Goal: Task Accomplishment & Management: Manage account settings

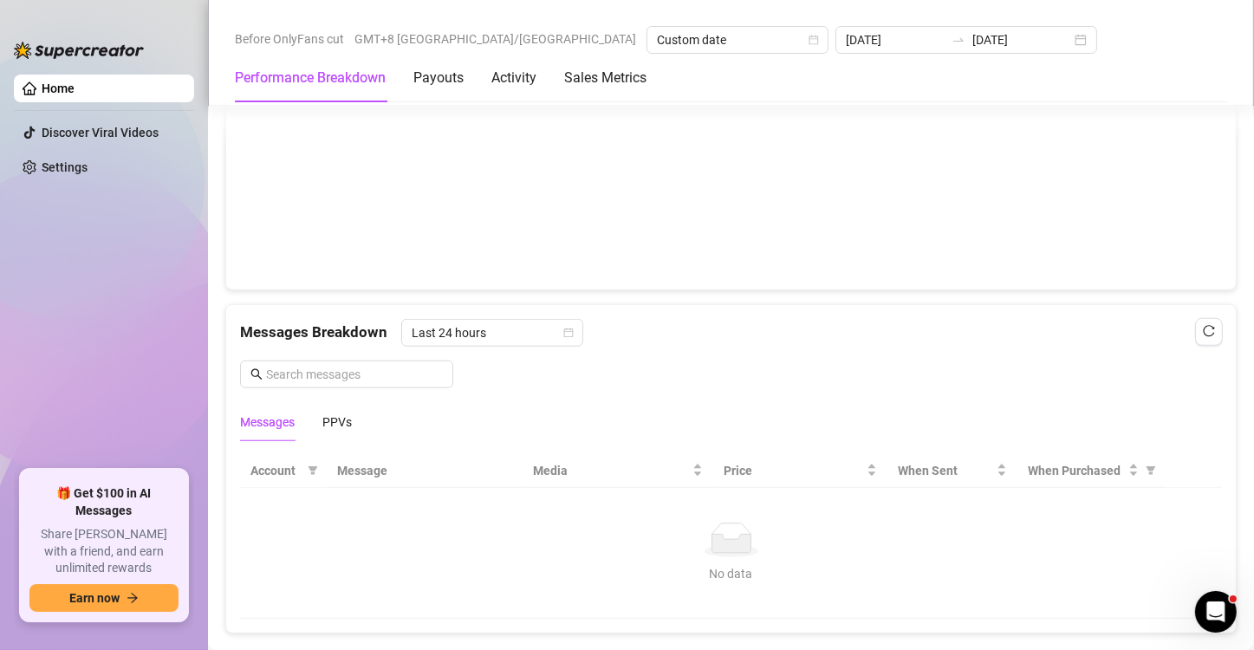
scroll to position [1280, 0]
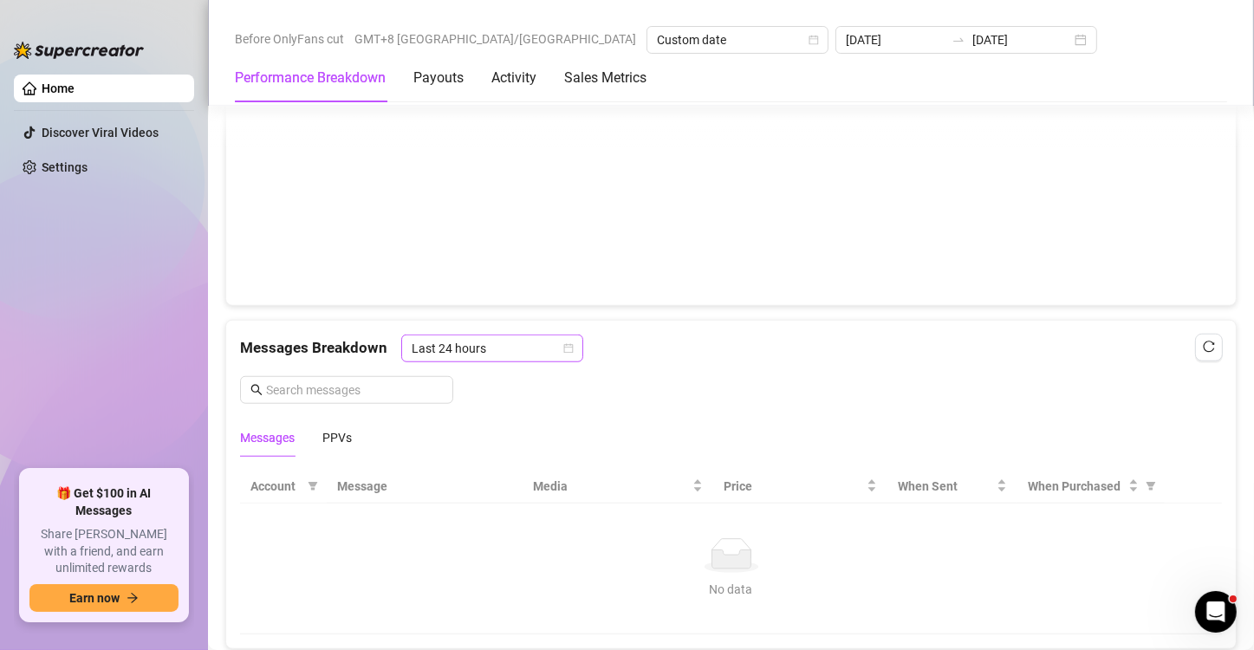
click at [563, 346] on icon "calendar" at bounding box center [568, 348] width 10 height 10
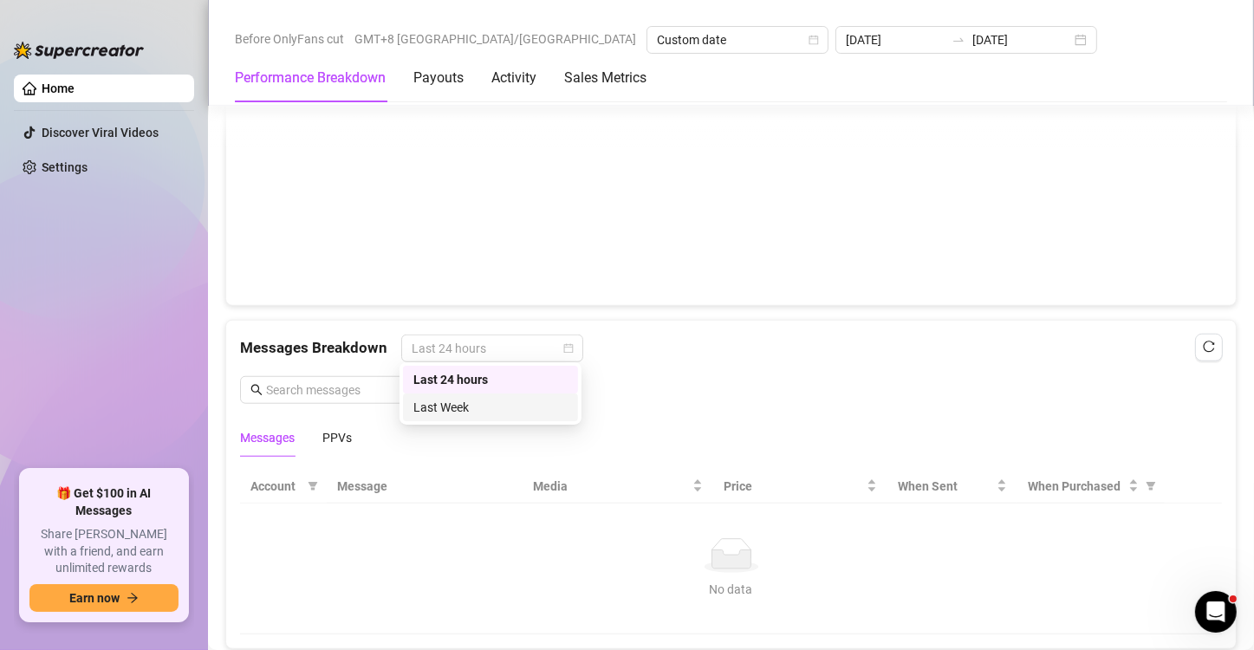
click at [504, 407] on div "Last Week" at bounding box center [490, 407] width 154 height 19
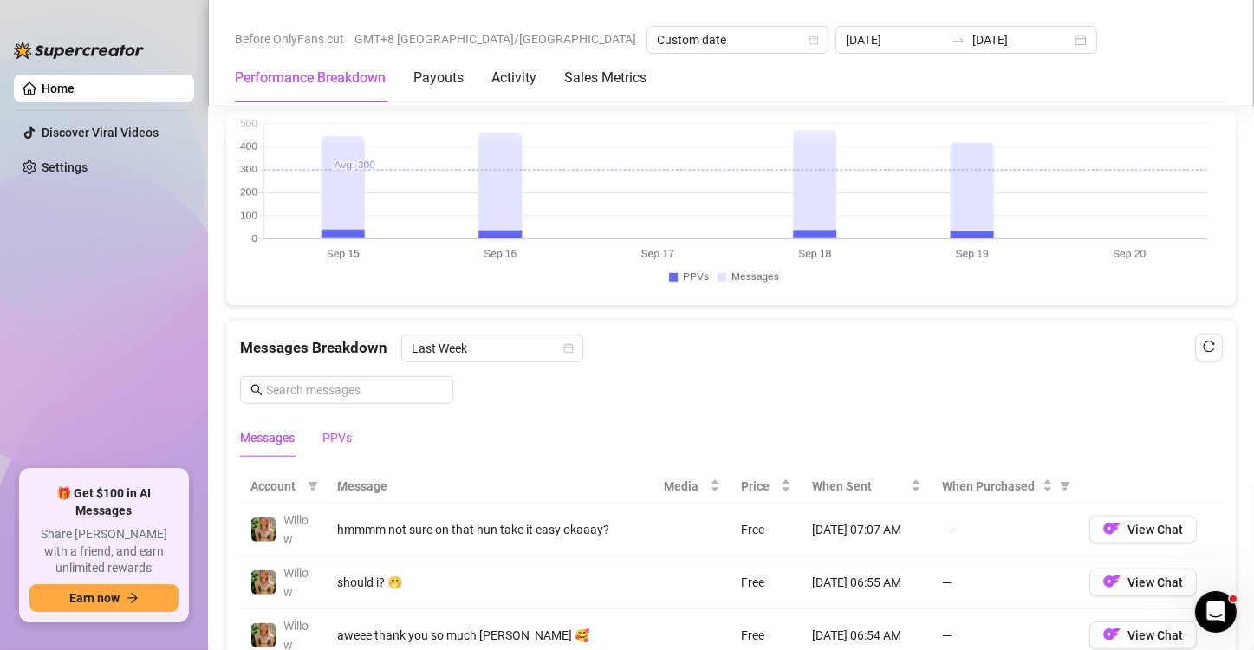
click at [323, 433] on div "PPVs" at bounding box center [336, 437] width 29 height 19
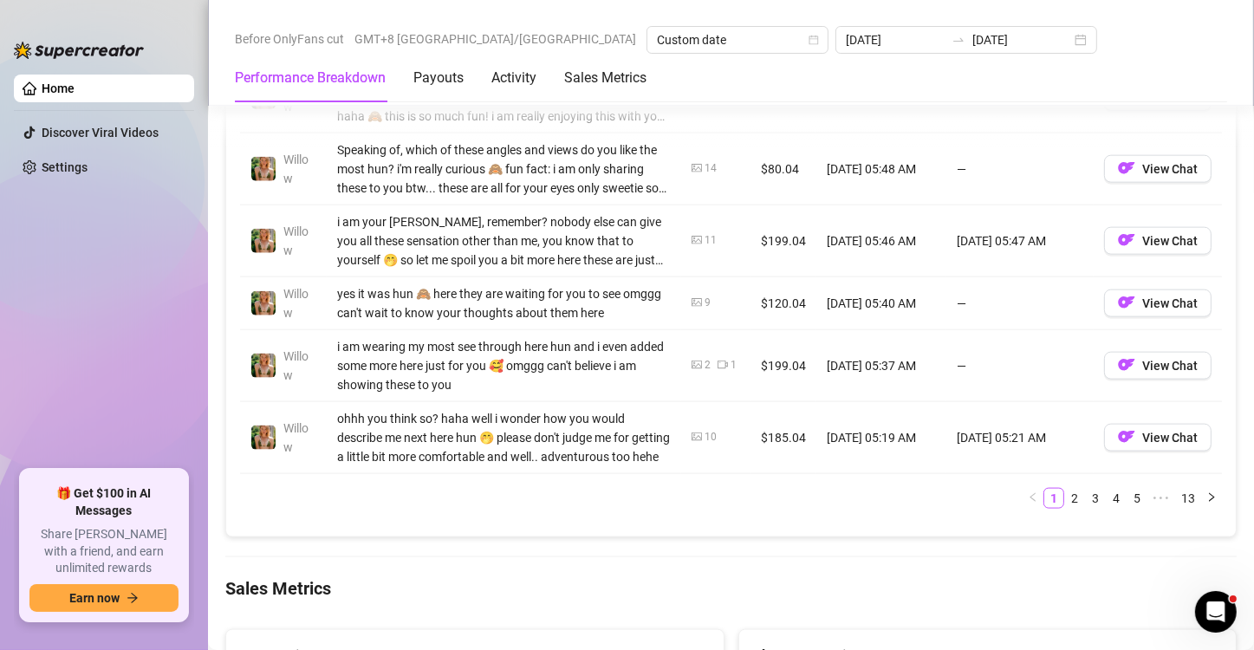
scroll to position [2060, 0]
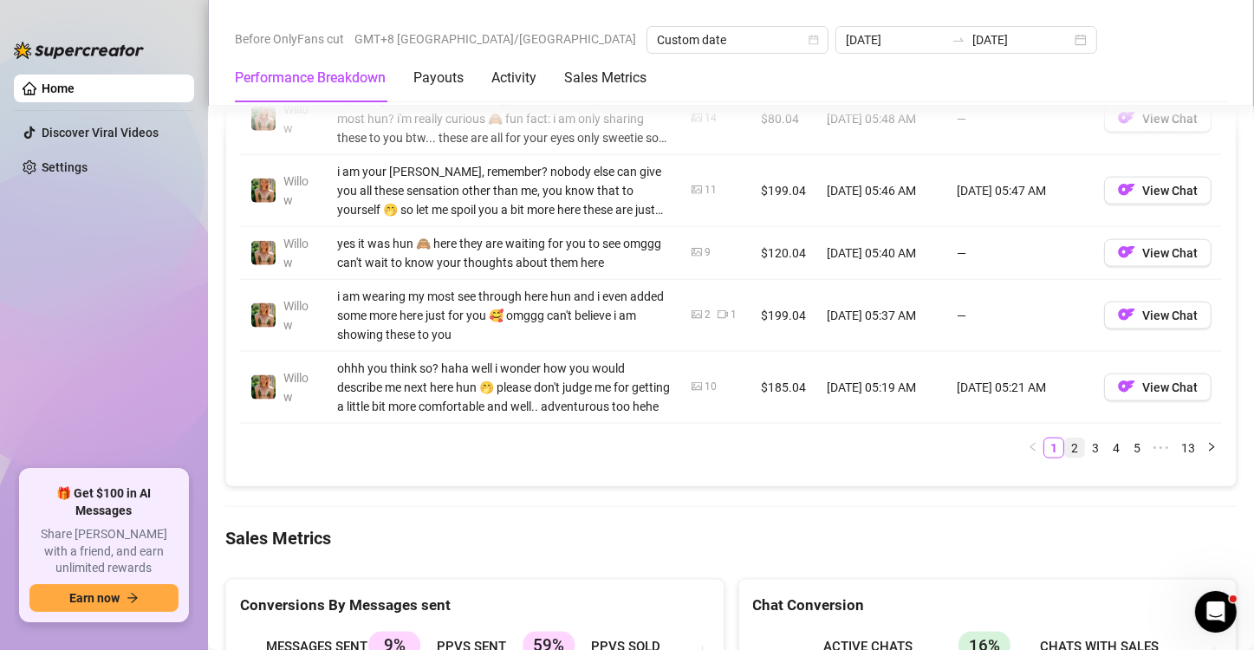
click at [1065, 444] on link "2" at bounding box center [1074, 448] width 19 height 19
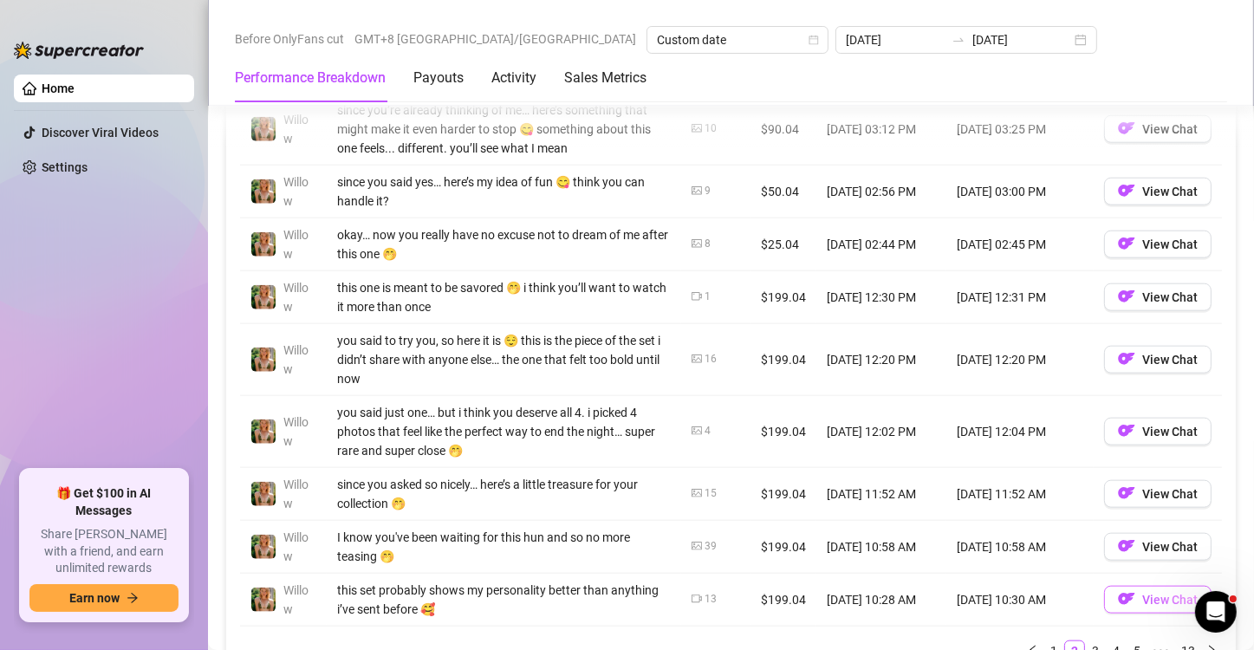
scroll to position [1886, 0]
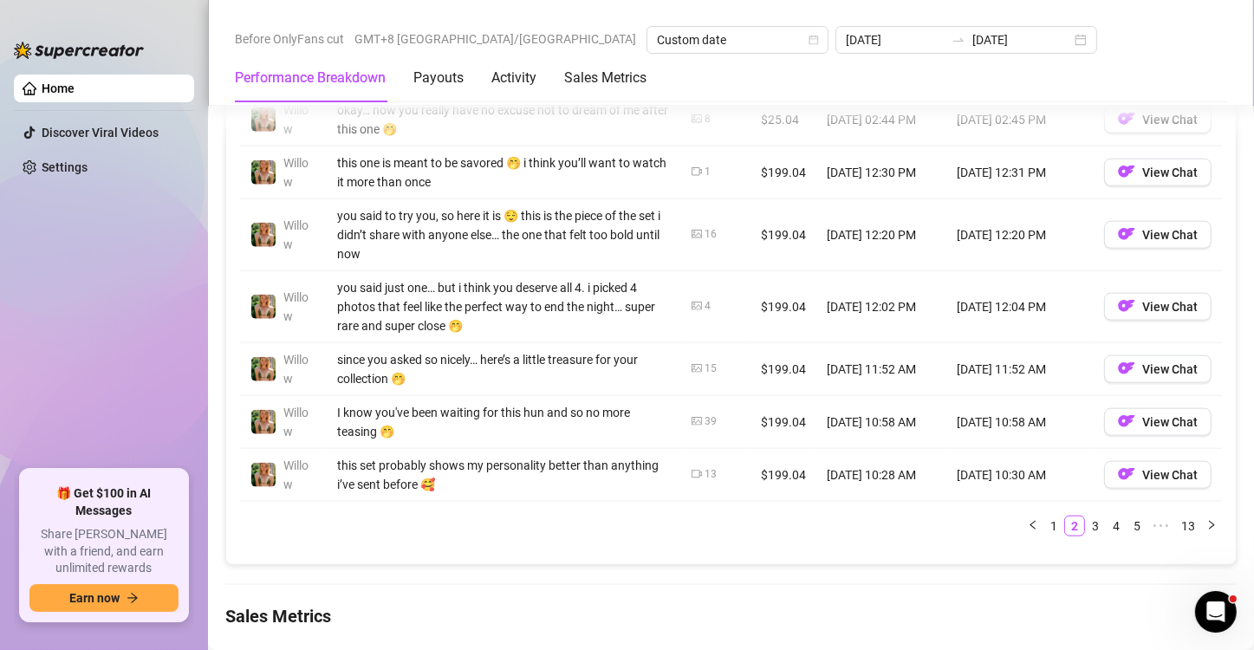
click at [1128, 524] on link "5" at bounding box center [1137, 526] width 19 height 19
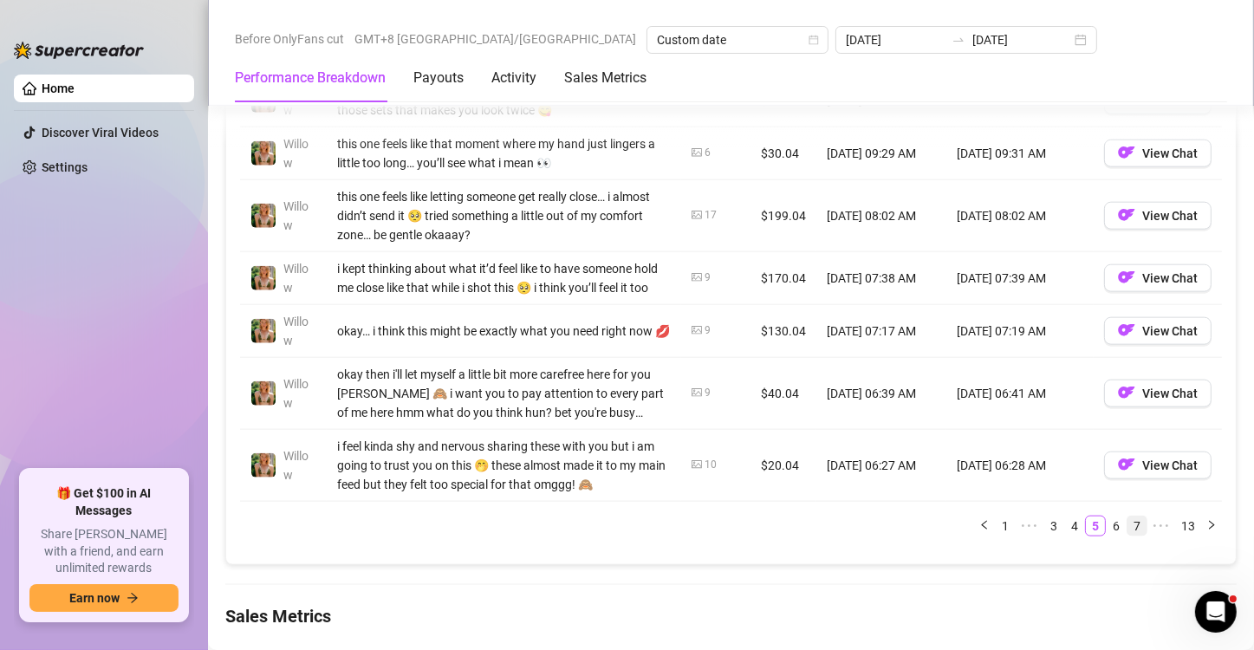
click at [1130, 536] on link "7" at bounding box center [1137, 526] width 19 height 19
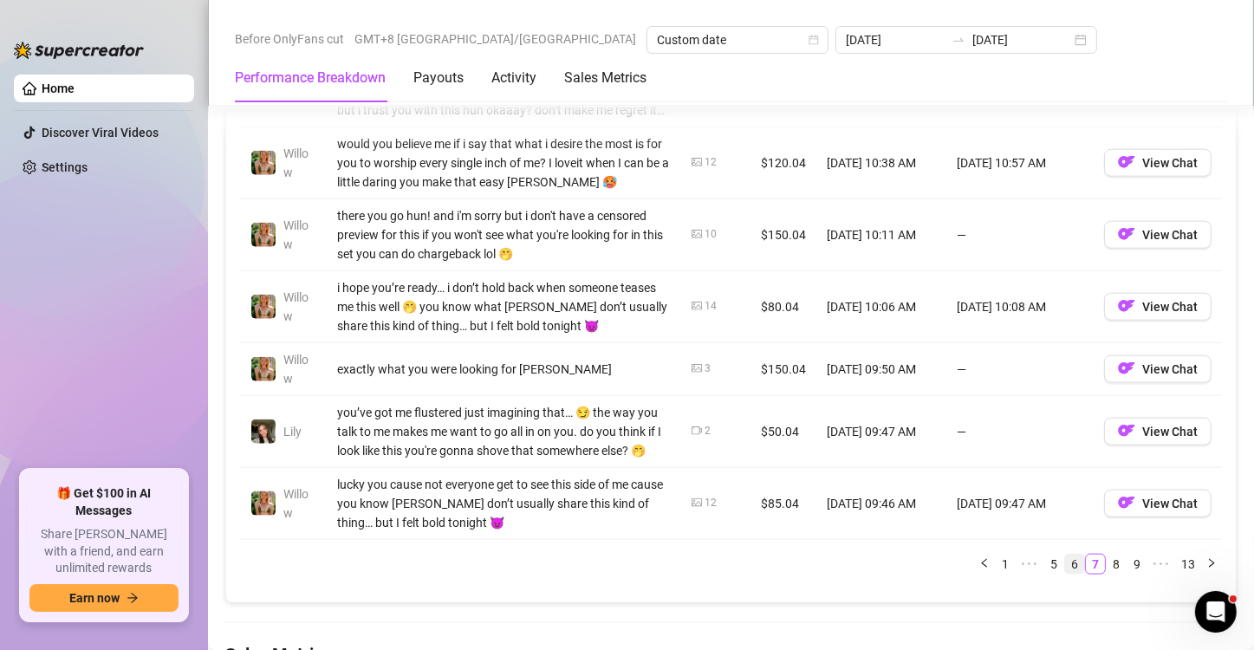
click at [1067, 559] on link "6" at bounding box center [1074, 564] width 19 height 19
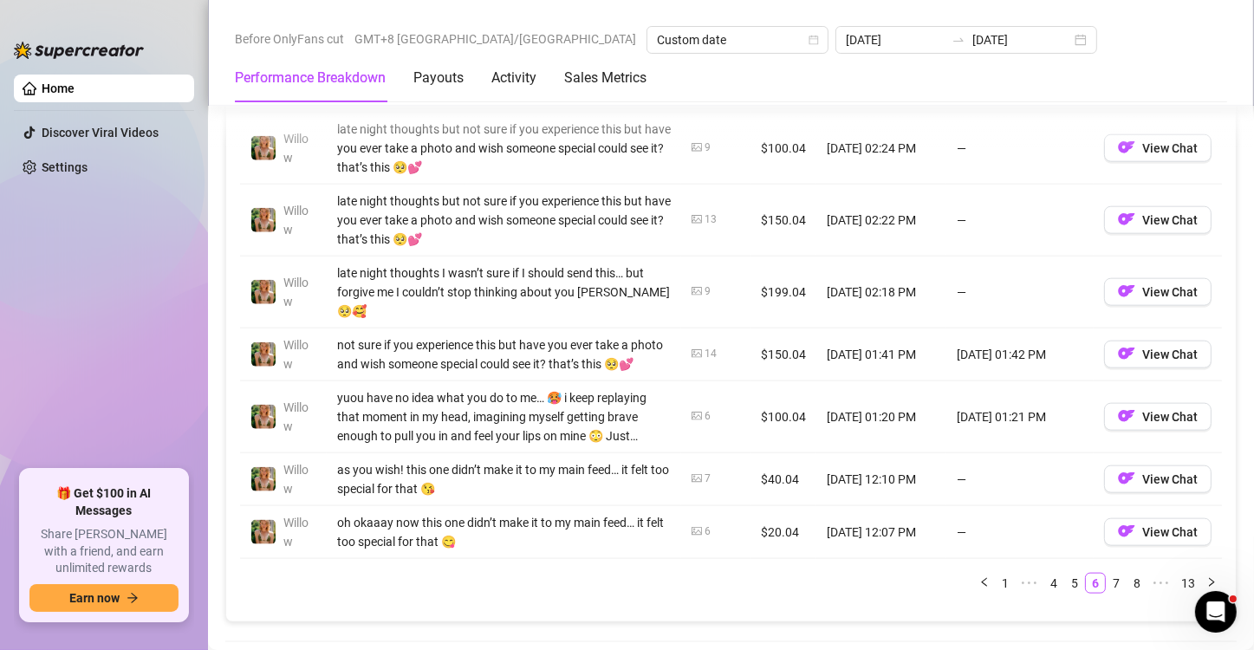
click at [1065, 579] on link "5" at bounding box center [1074, 583] width 19 height 19
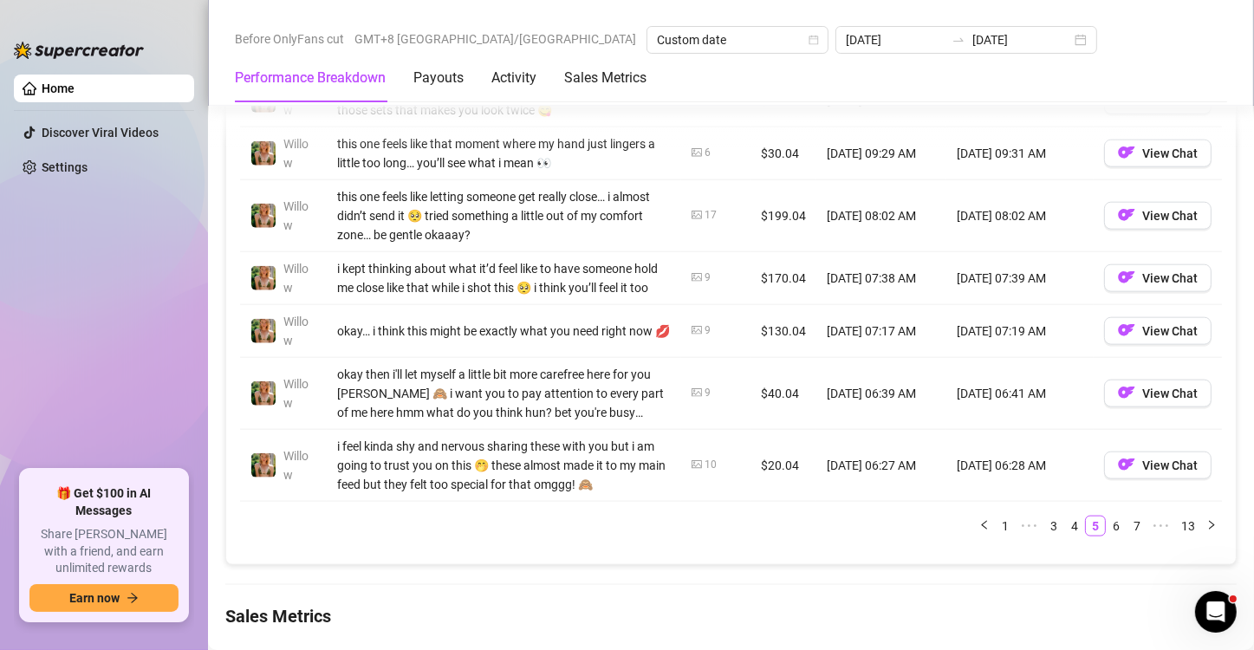
scroll to position [1800, 0]
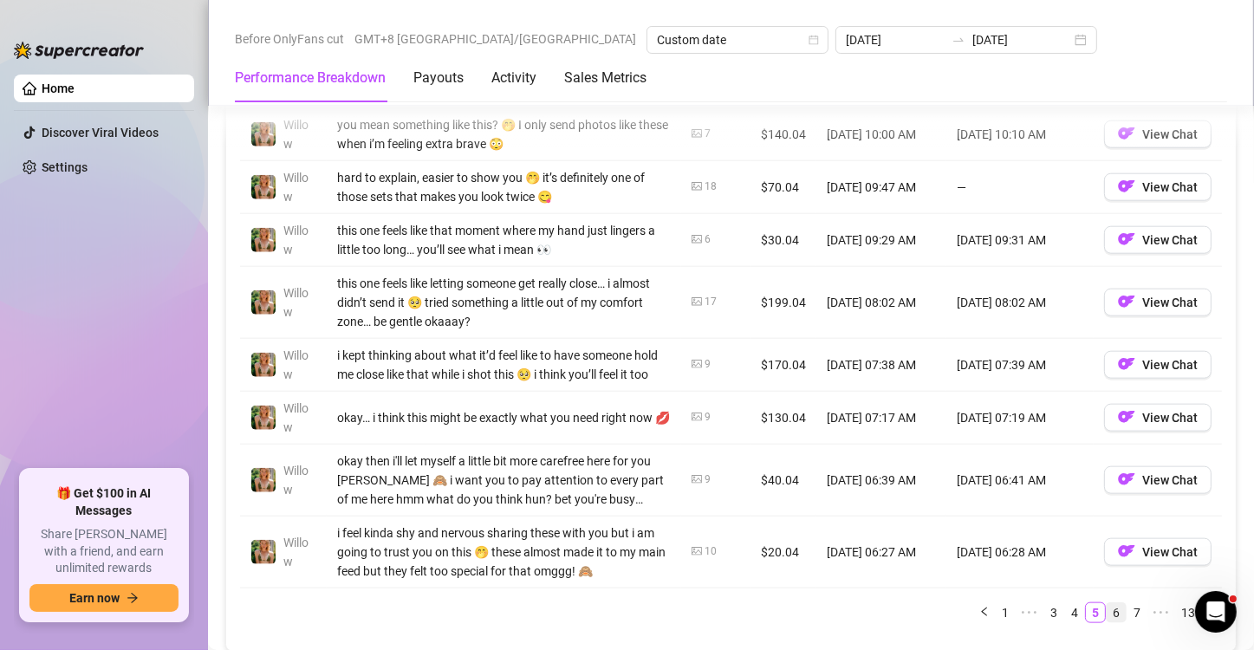
click at [1107, 622] on link "6" at bounding box center [1116, 612] width 19 height 19
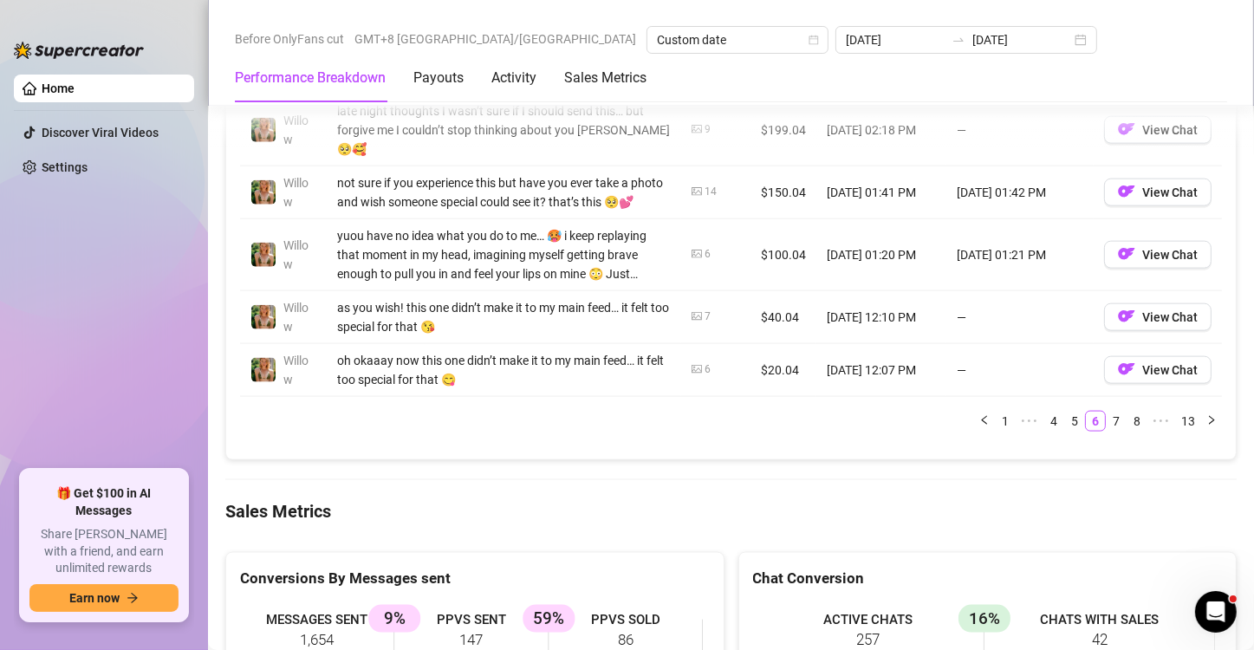
scroll to position [2060, 0]
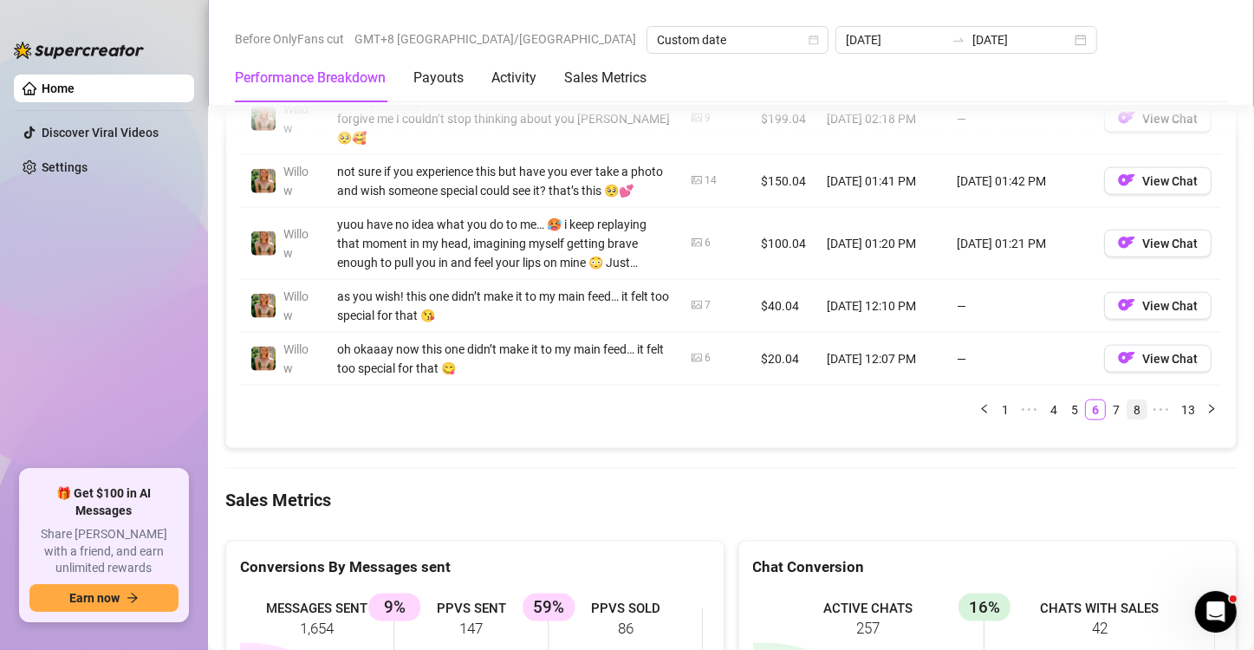
click at [1128, 405] on link "8" at bounding box center [1137, 409] width 19 height 19
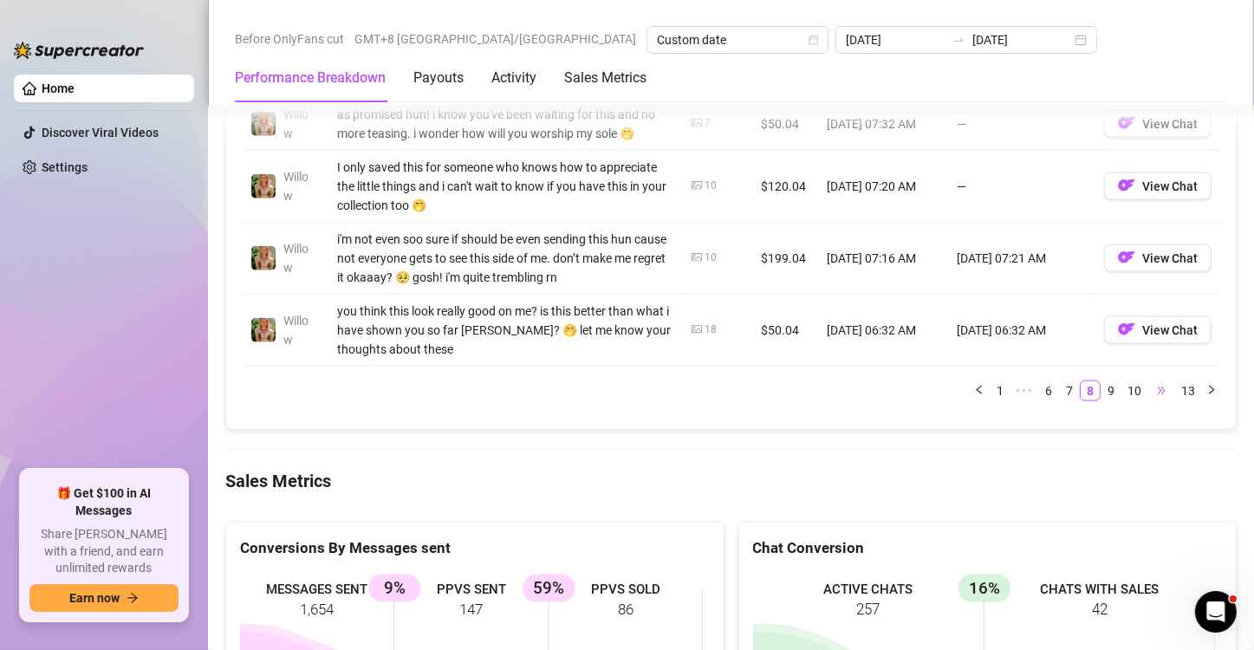
click at [1148, 401] on span "•••" at bounding box center [1162, 391] width 28 height 21
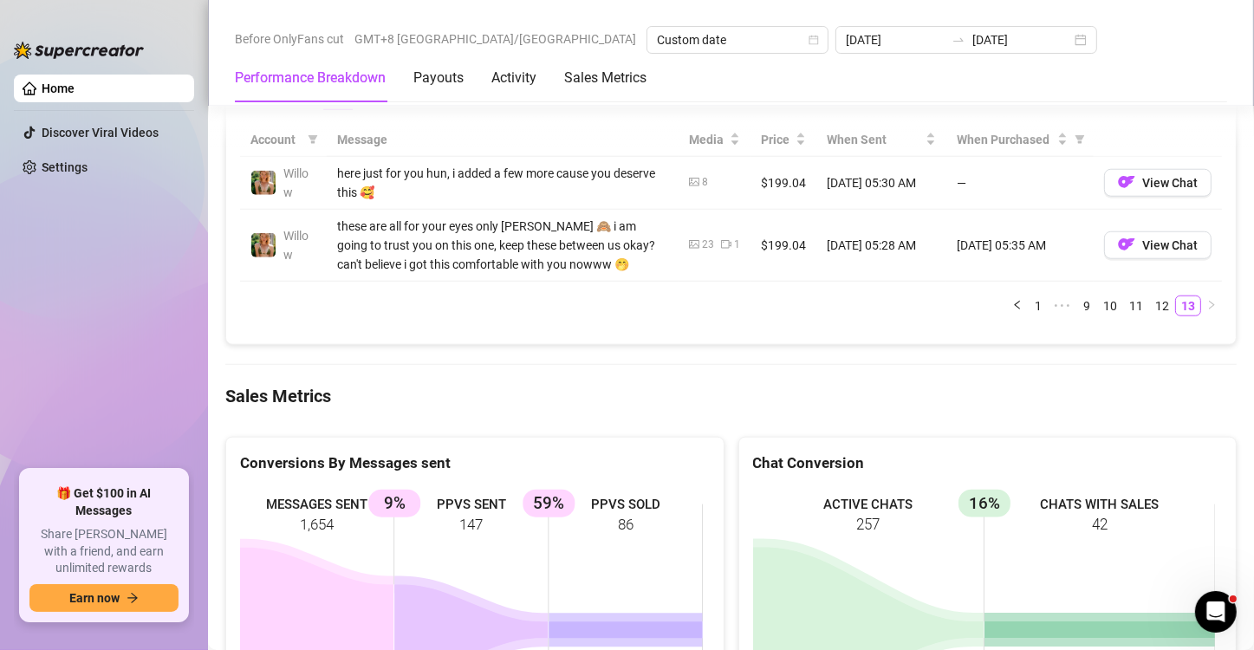
scroll to position [1540, 0]
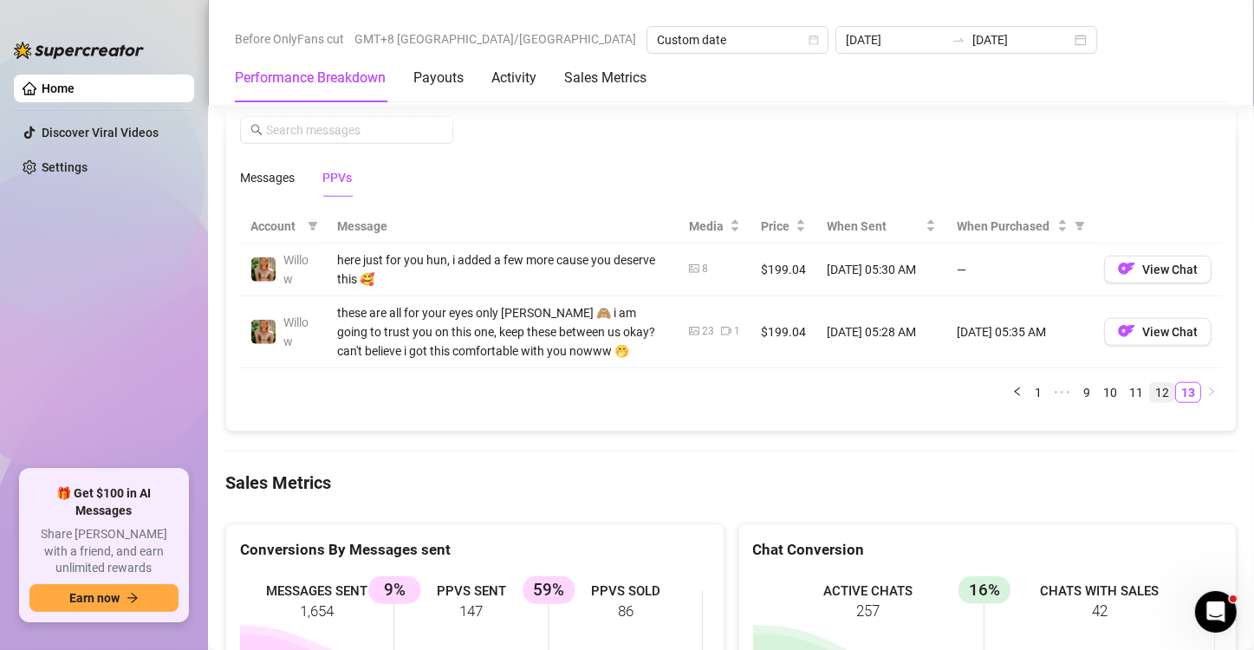
click at [1155, 393] on link "12" at bounding box center [1162, 392] width 24 height 19
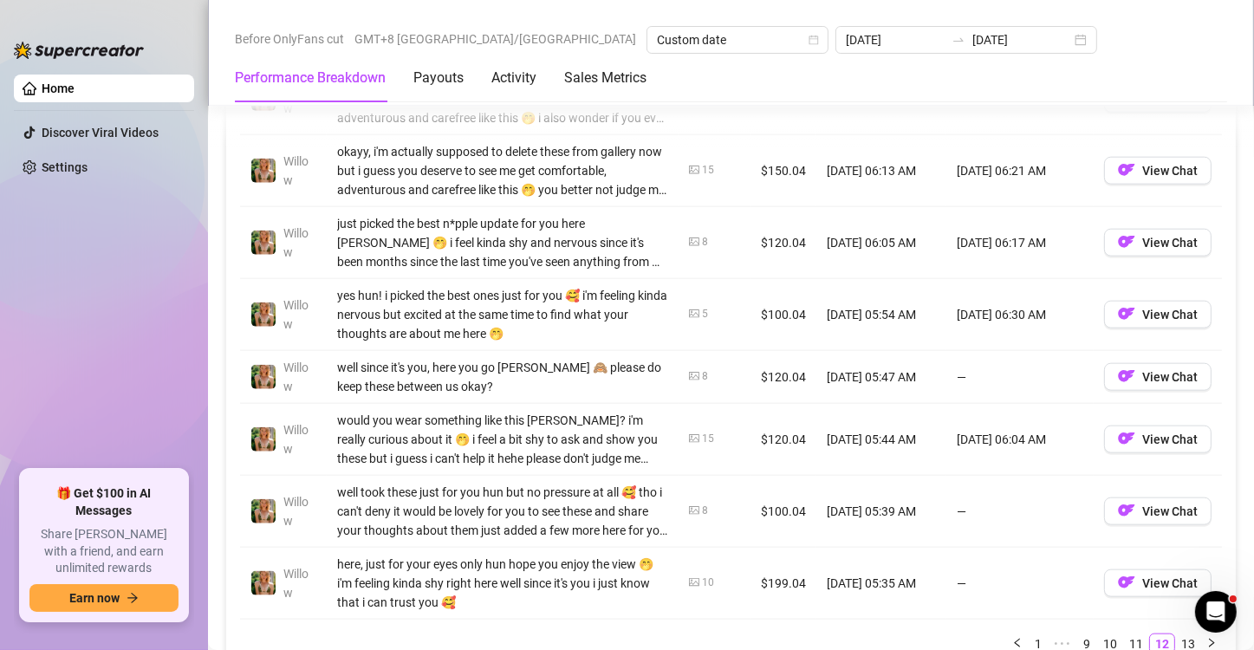
scroll to position [1886, 0]
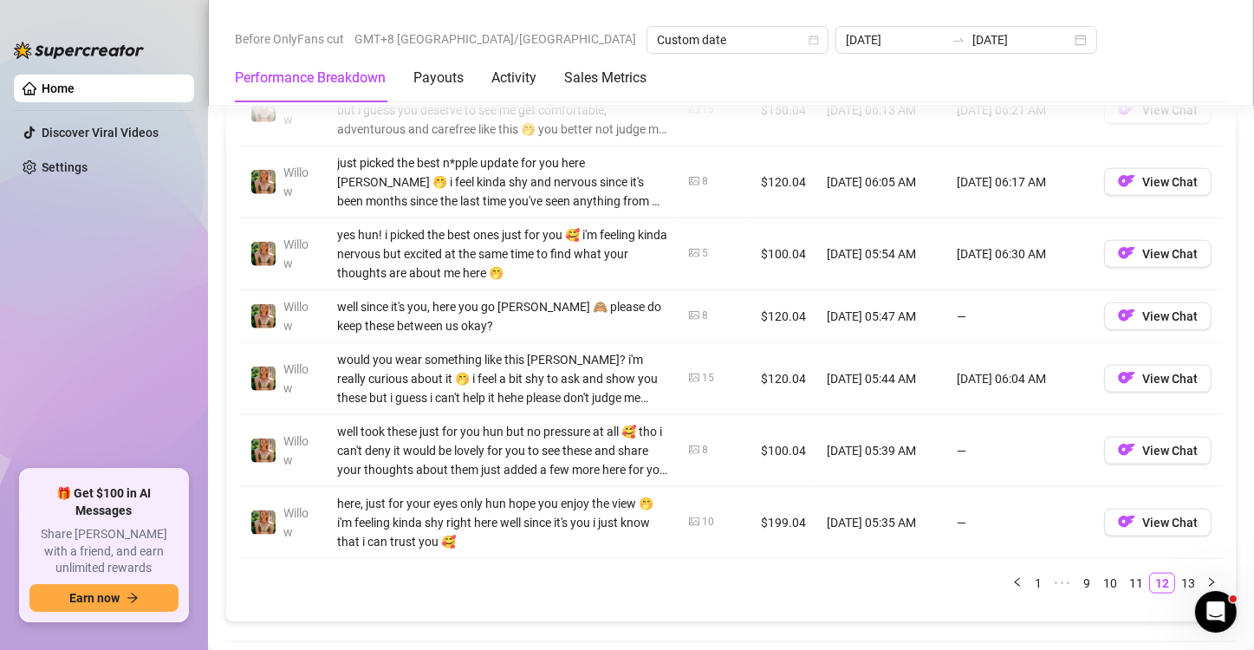
click at [1124, 580] on link "11" at bounding box center [1136, 583] width 24 height 19
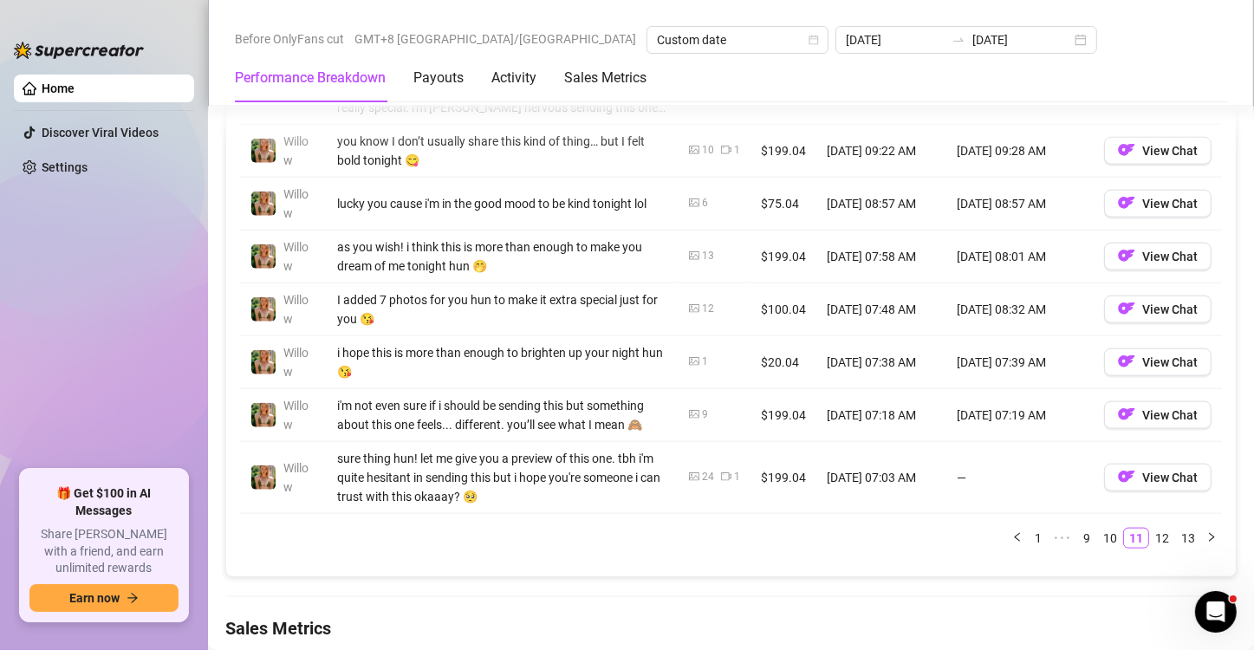
scroll to position [1973, 0]
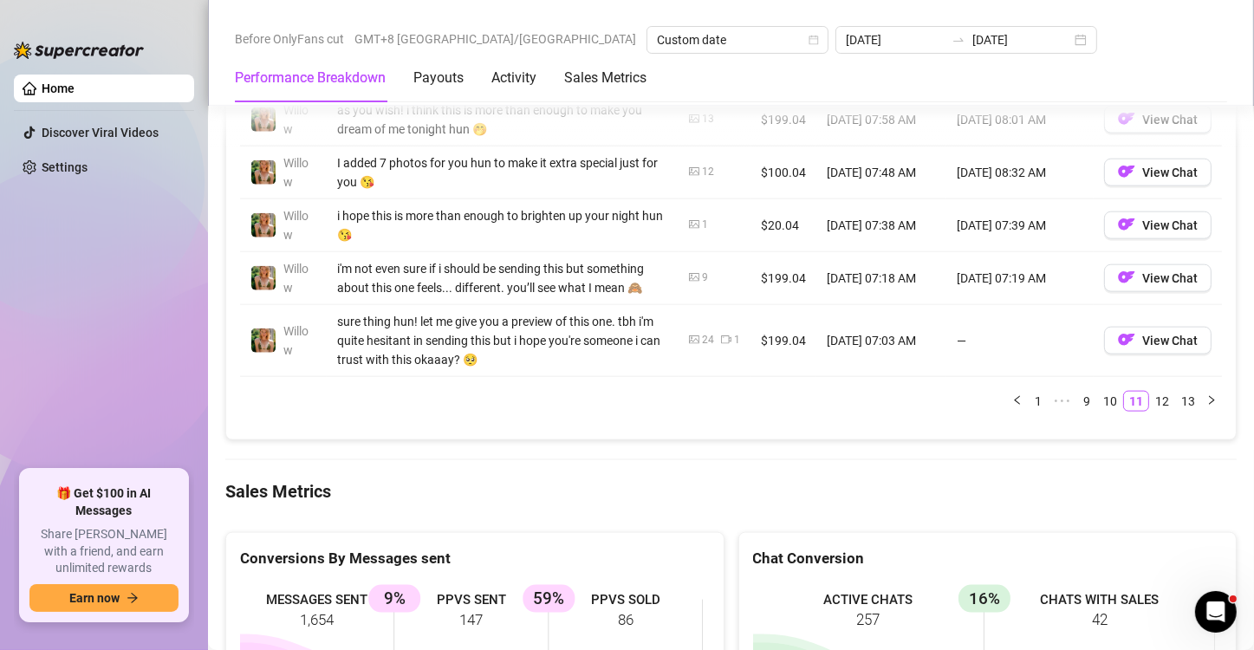
click at [1097, 406] on li "10" at bounding box center [1110, 401] width 26 height 21
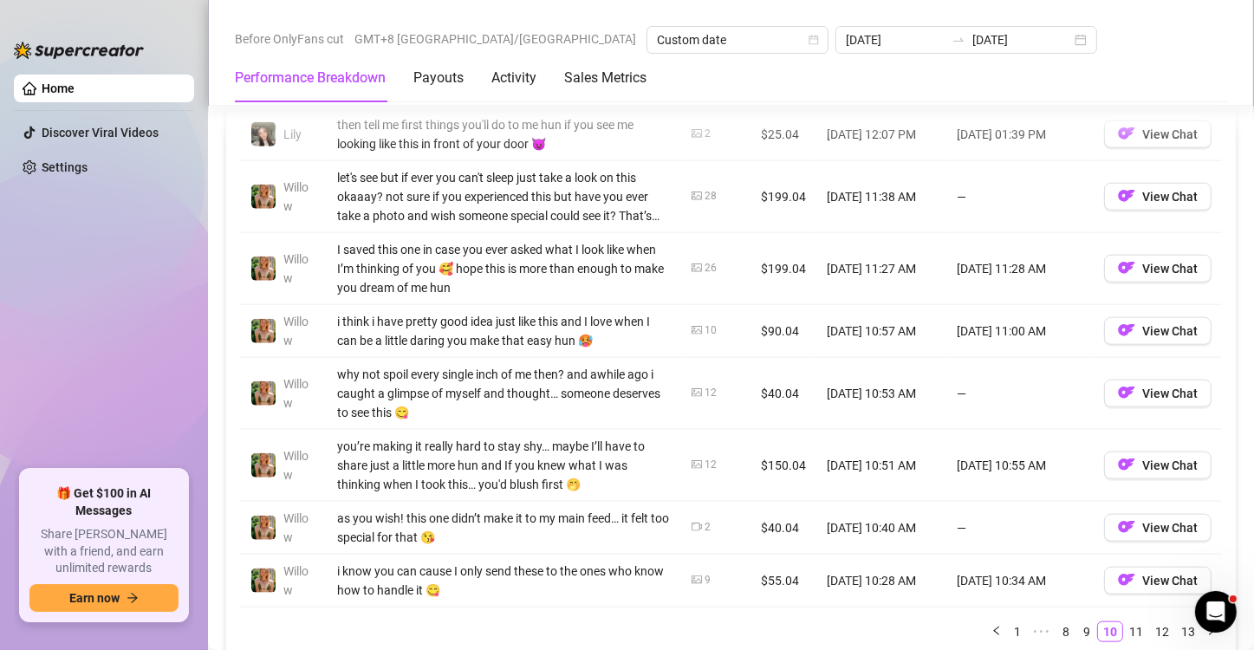
scroll to position [1886, 0]
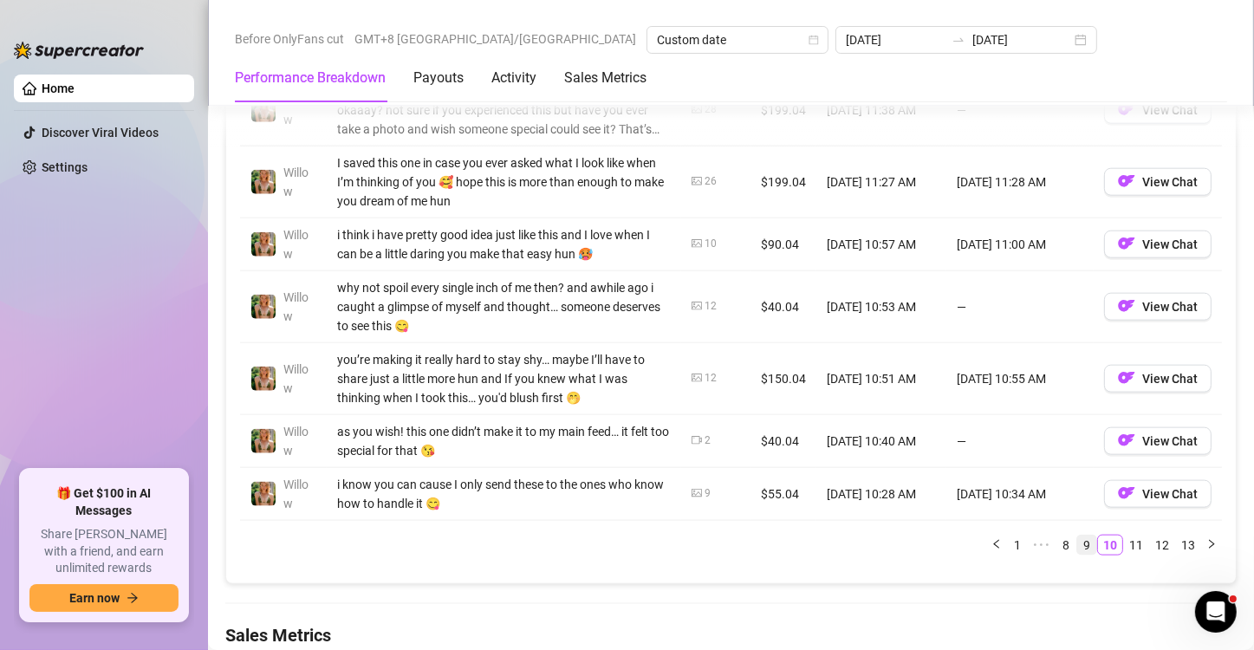
click at [1078, 538] on link "9" at bounding box center [1087, 545] width 19 height 19
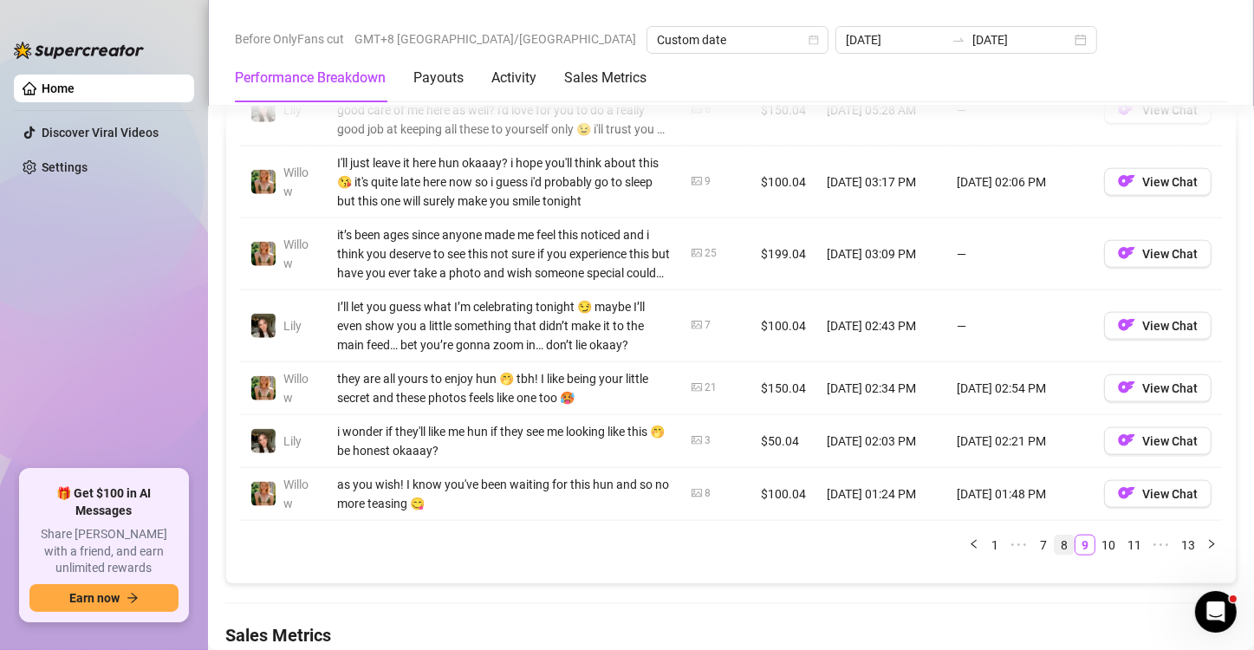
click at [1055, 536] on link "8" at bounding box center [1064, 545] width 19 height 19
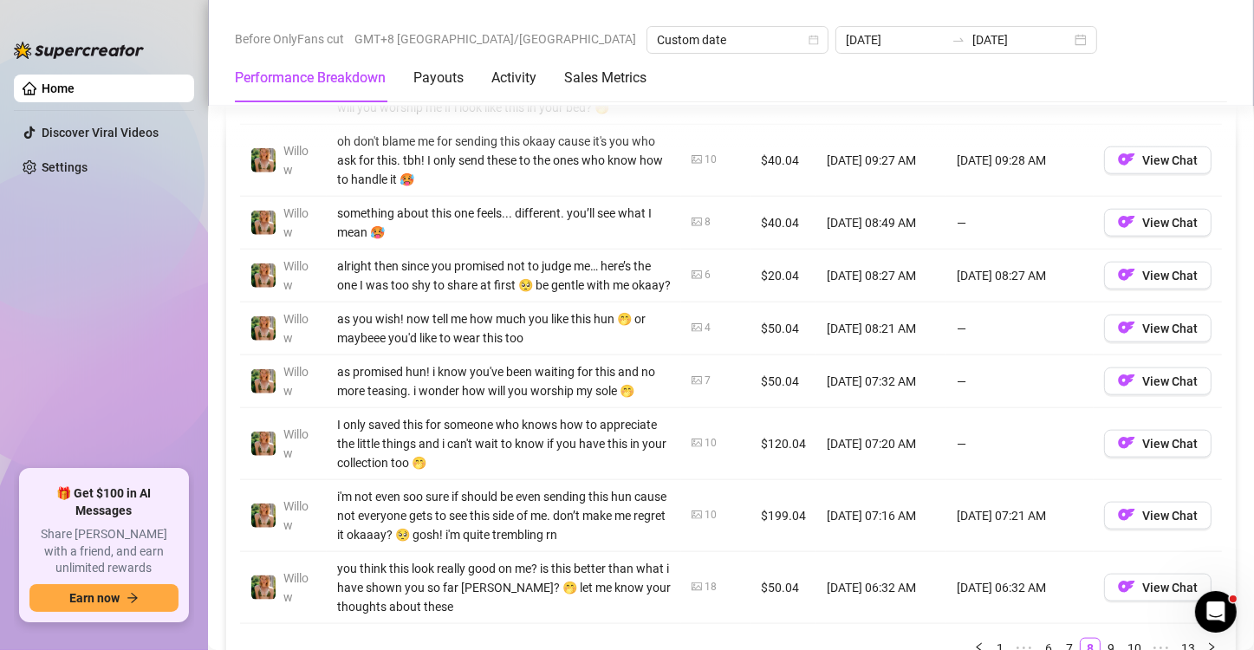
scroll to position [1973, 0]
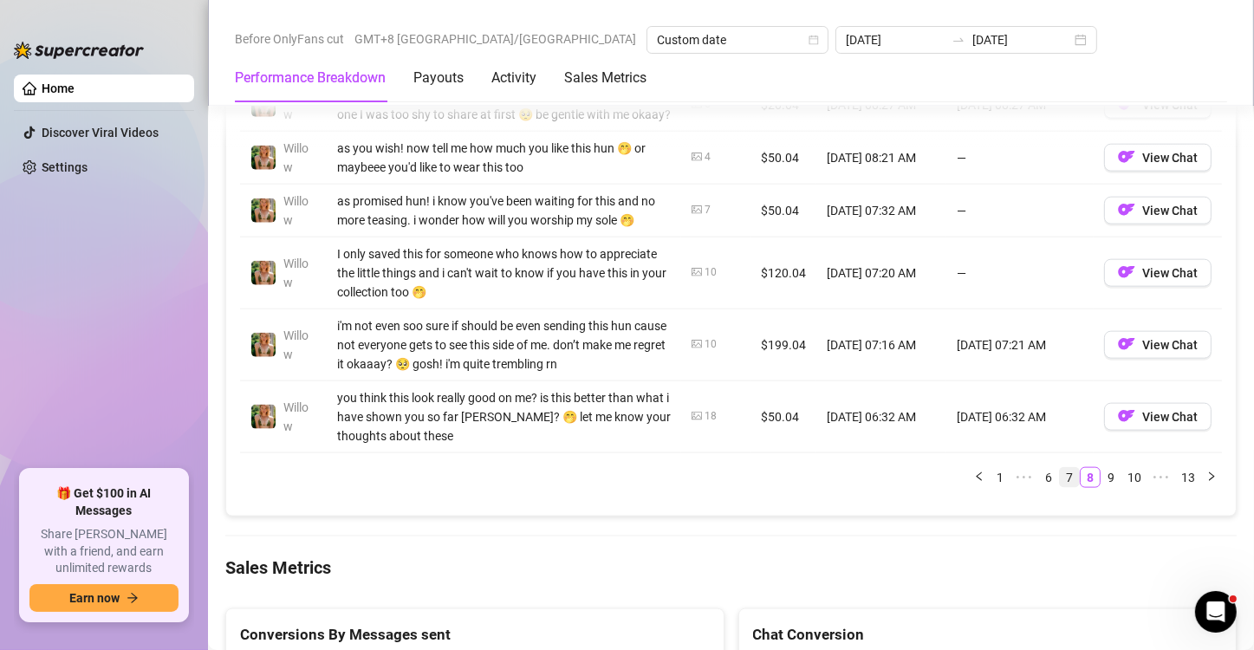
click at [1060, 487] on link "7" at bounding box center [1069, 477] width 19 height 19
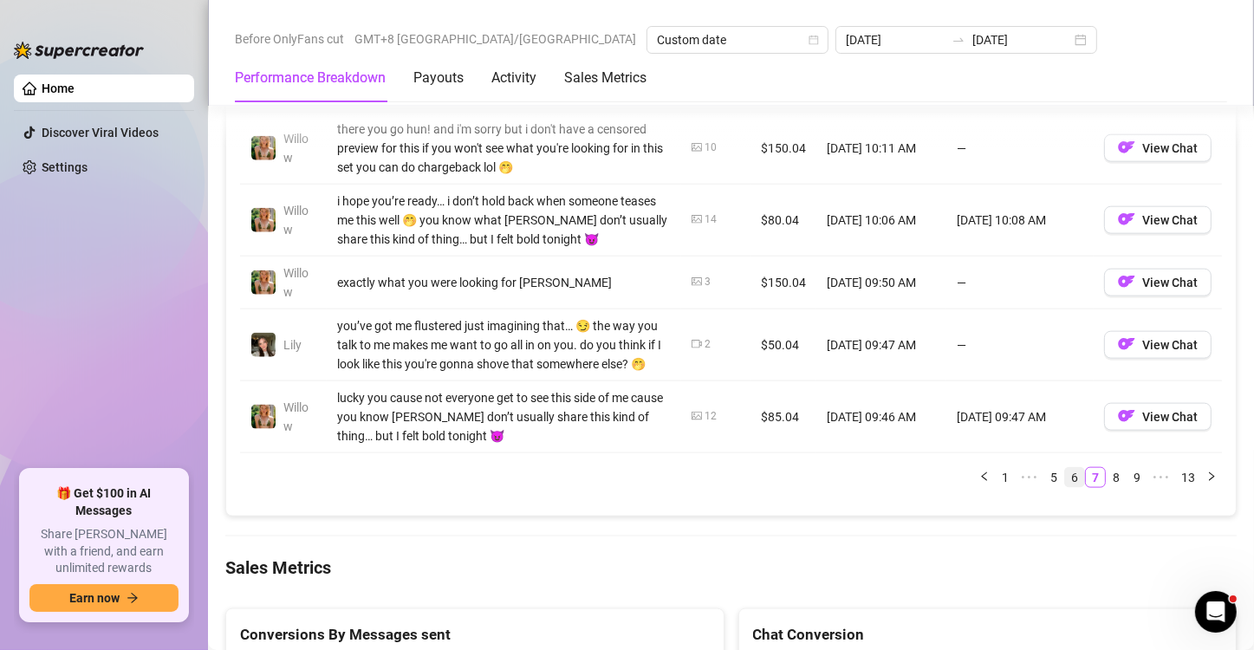
click at [1065, 474] on link "6" at bounding box center [1074, 477] width 19 height 19
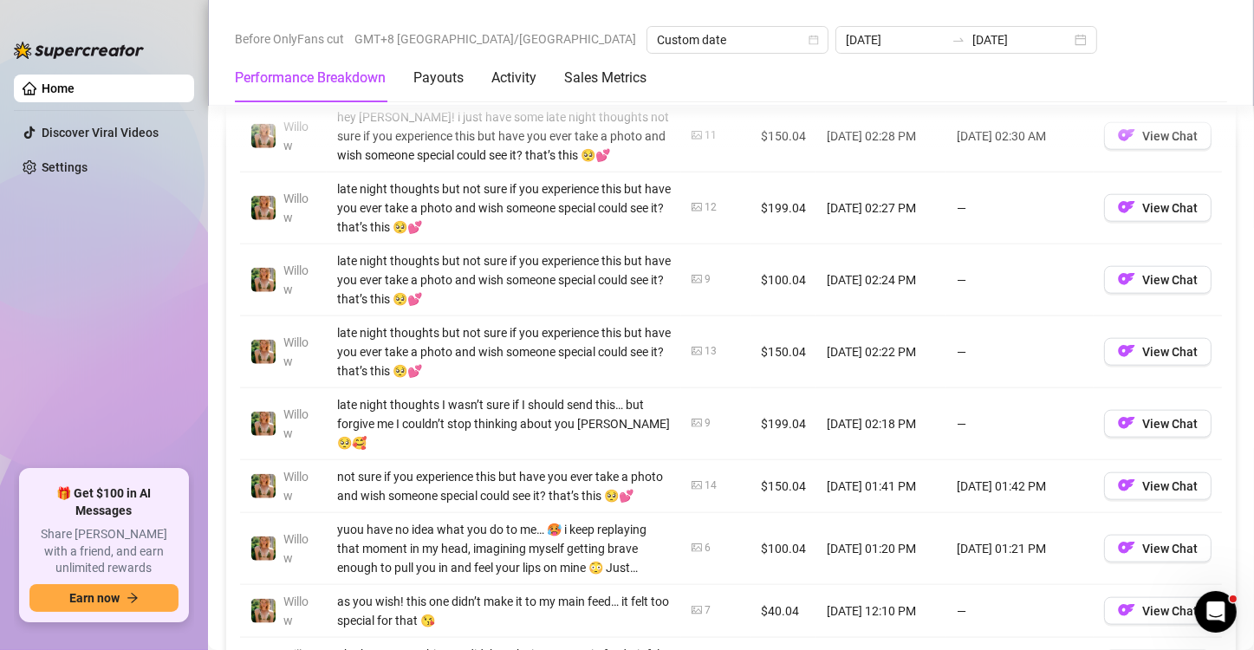
scroll to position [1540, 0]
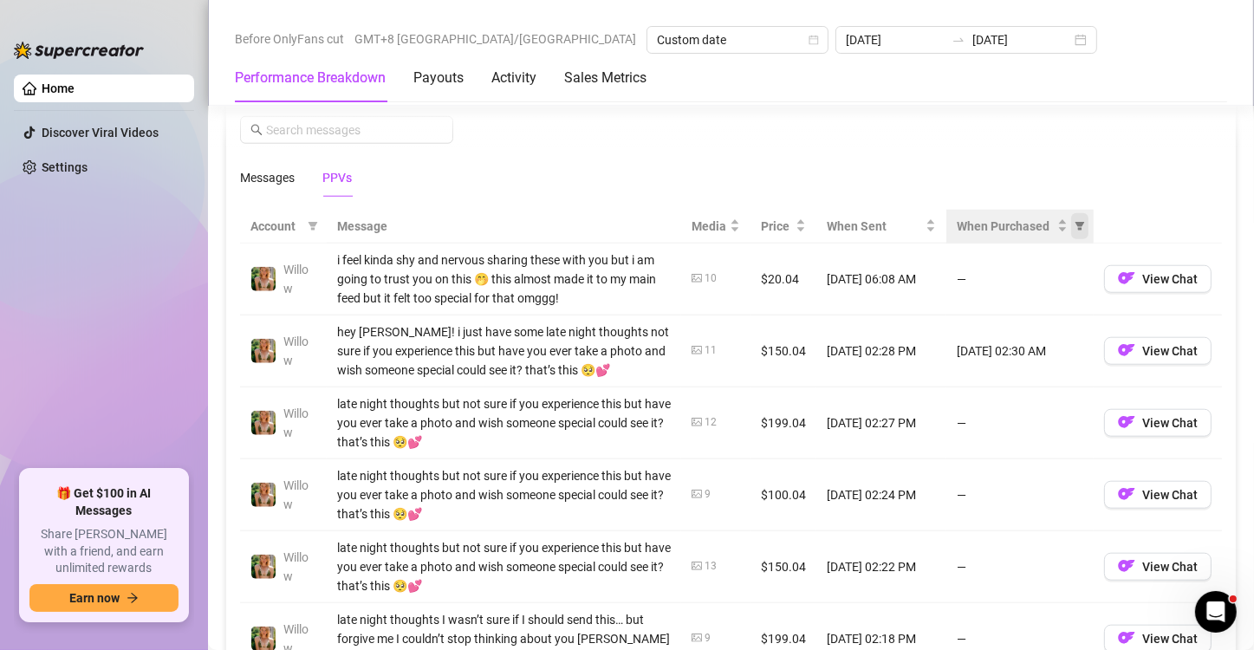
click at [1076, 225] on icon "filter" at bounding box center [1081, 226] width 10 height 9
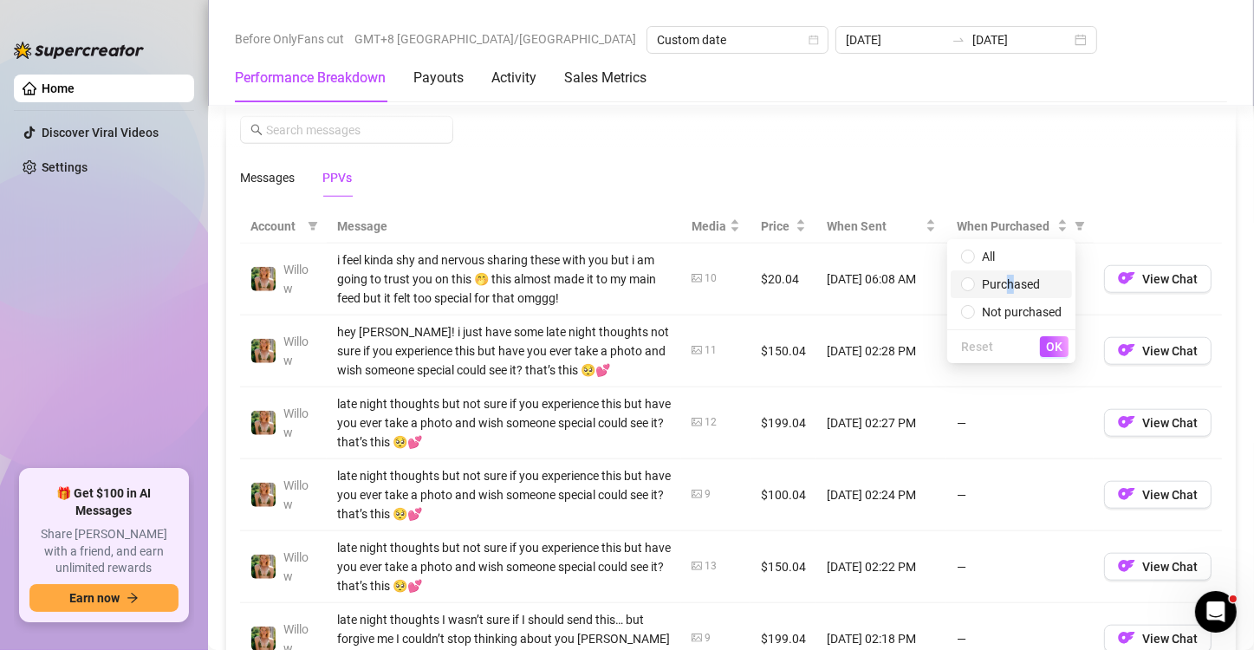
click at [1012, 286] on span "Purchased" at bounding box center [1011, 284] width 58 height 14
radio input "true"
click at [1062, 349] on span "OK" at bounding box center [1054, 347] width 16 height 14
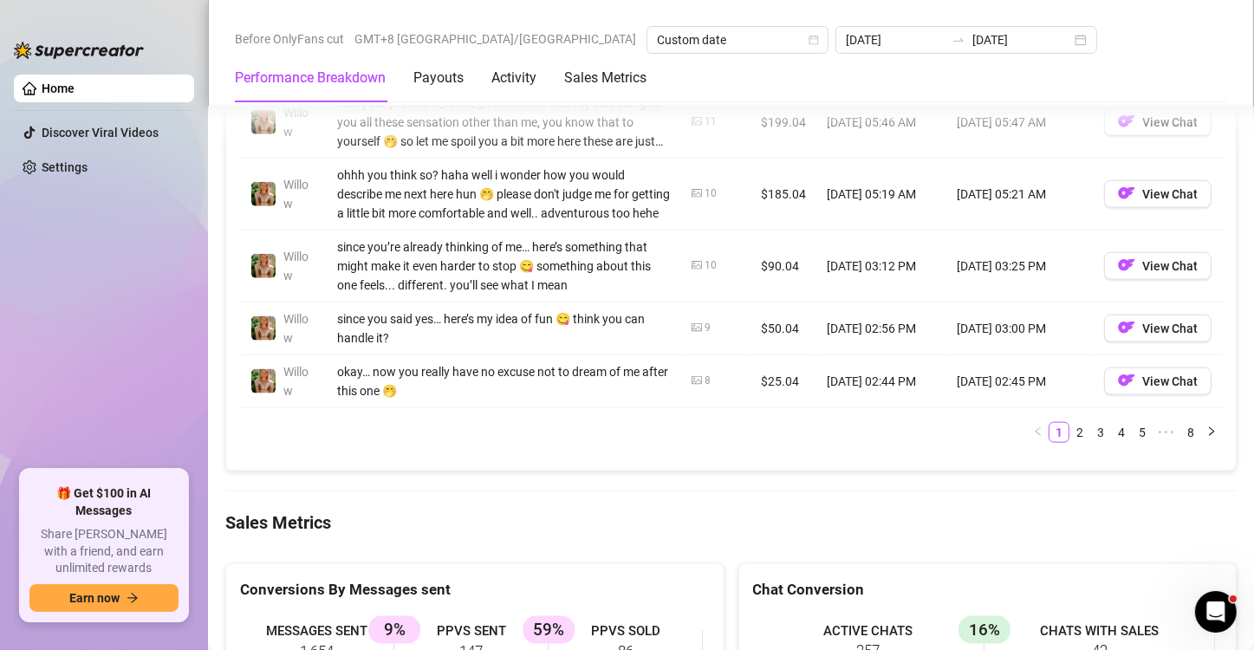
scroll to position [1973, 0]
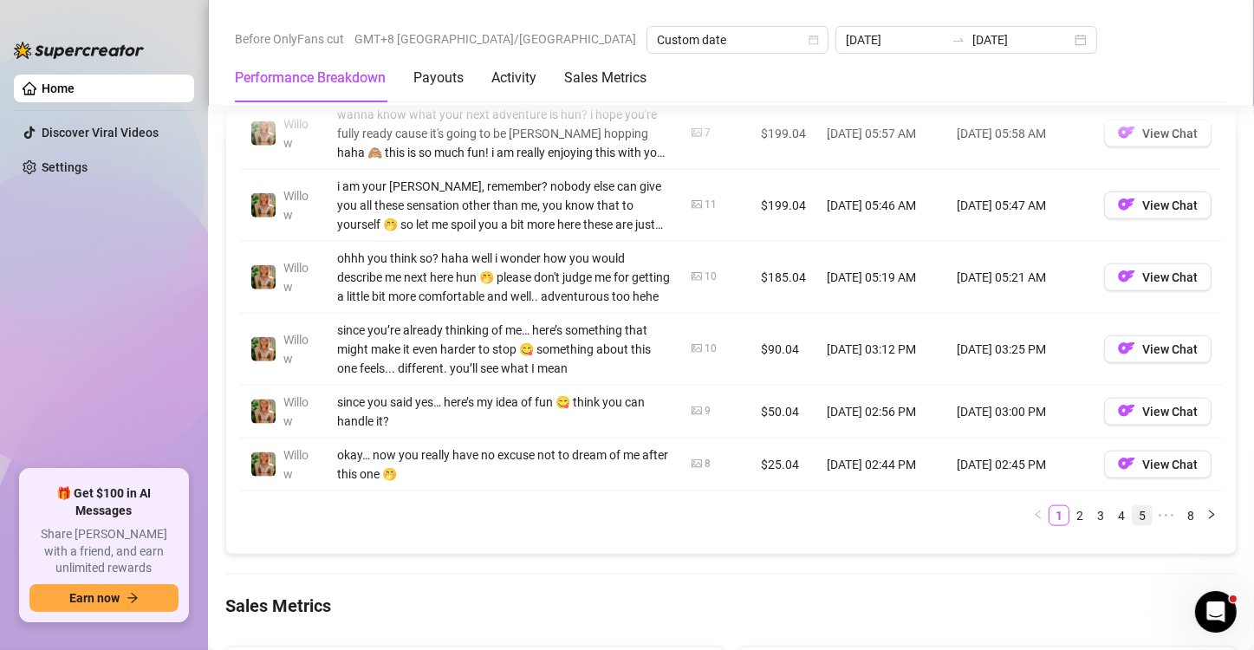
click at [1133, 511] on link "5" at bounding box center [1142, 515] width 19 height 19
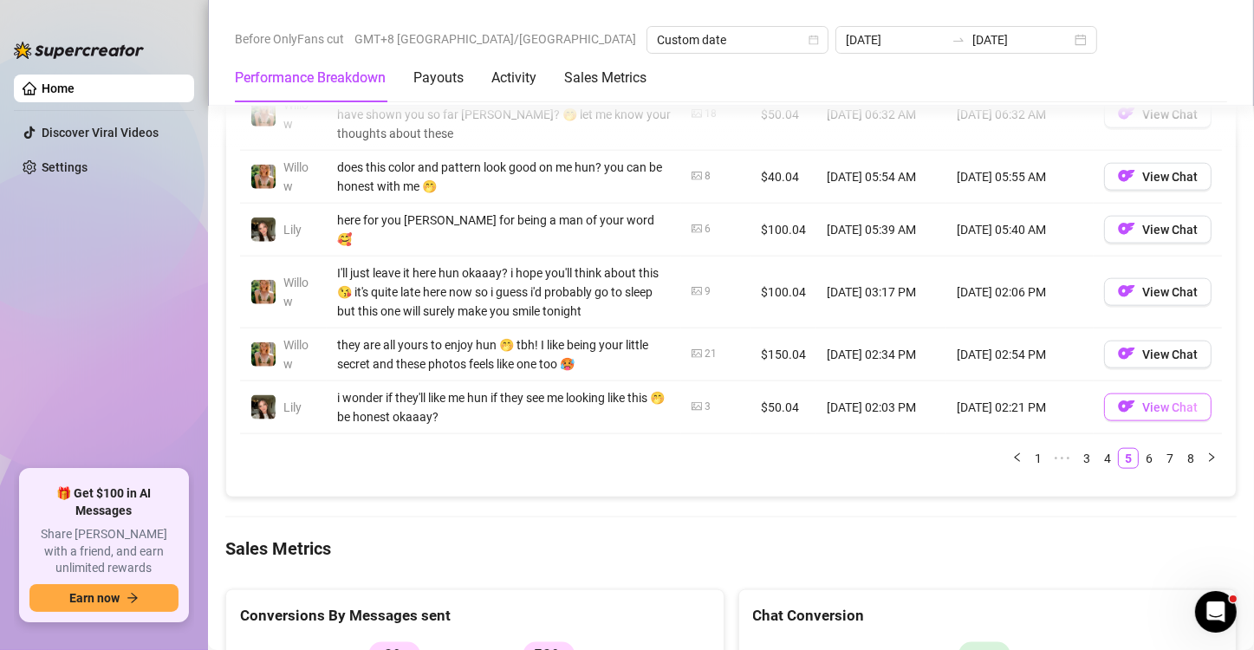
drag, startPoint x: 1098, startPoint y: 458, endPoint x: 1101, endPoint y: 482, distance: 24.4
click at [1098, 458] on link "4" at bounding box center [1107, 458] width 19 height 19
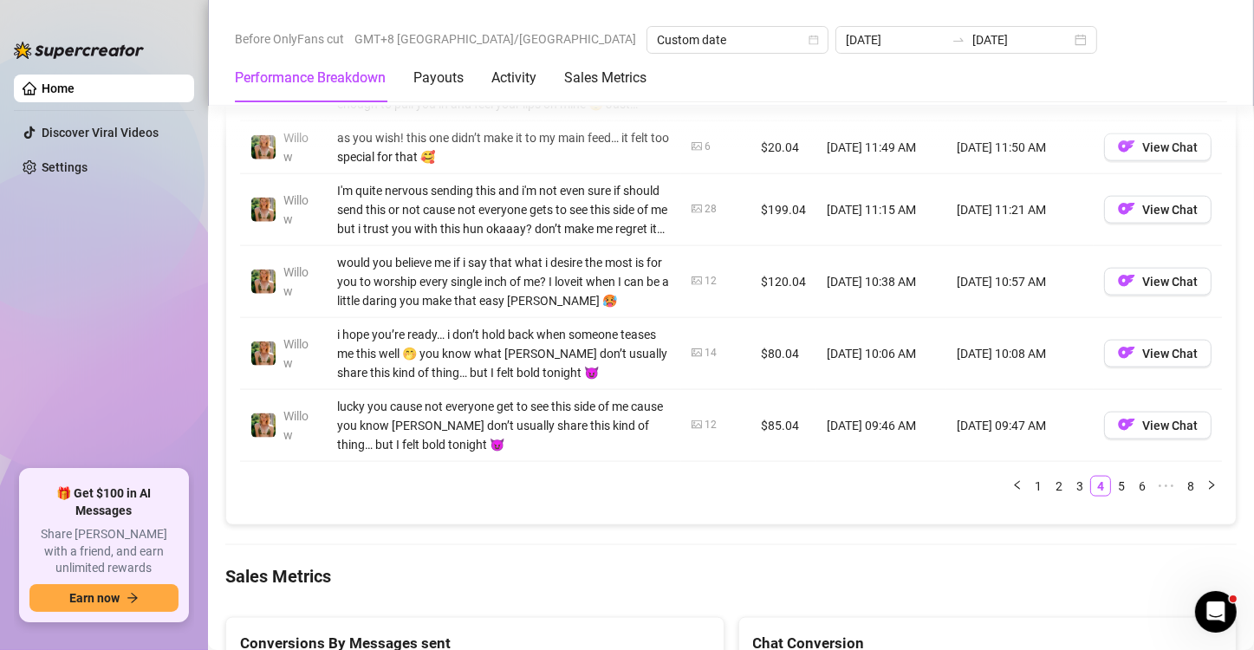
scroll to position [2146, 0]
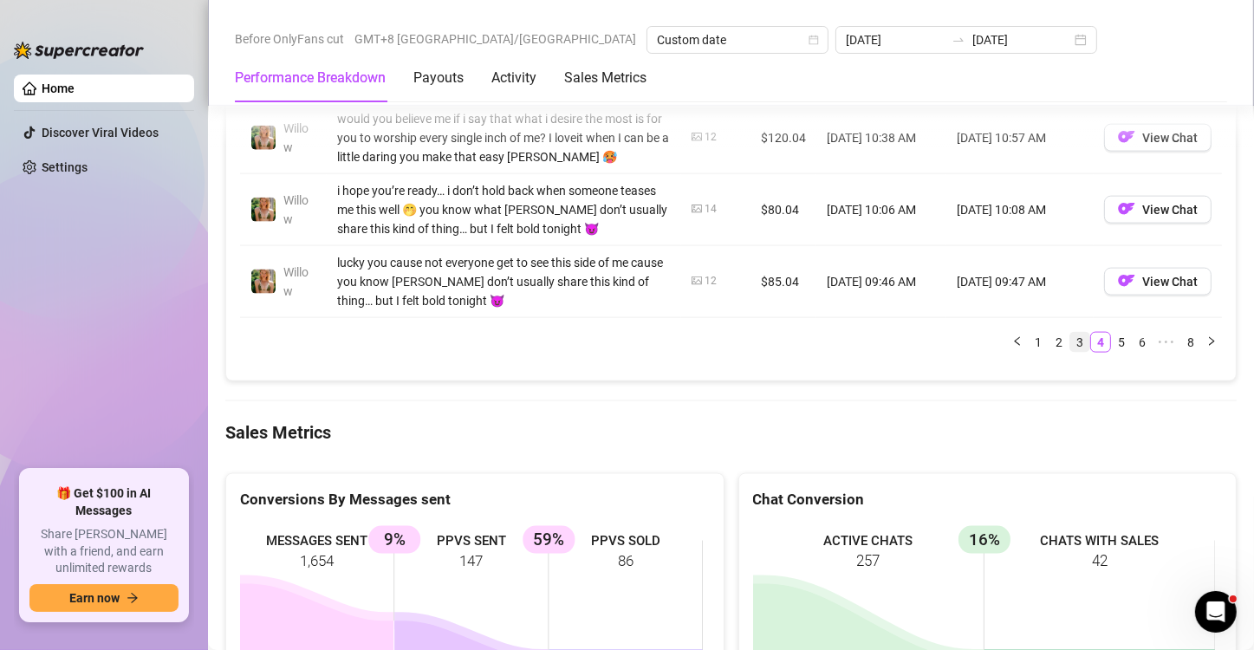
click at [1071, 352] on link "3" at bounding box center [1080, 342] width 19 height 19
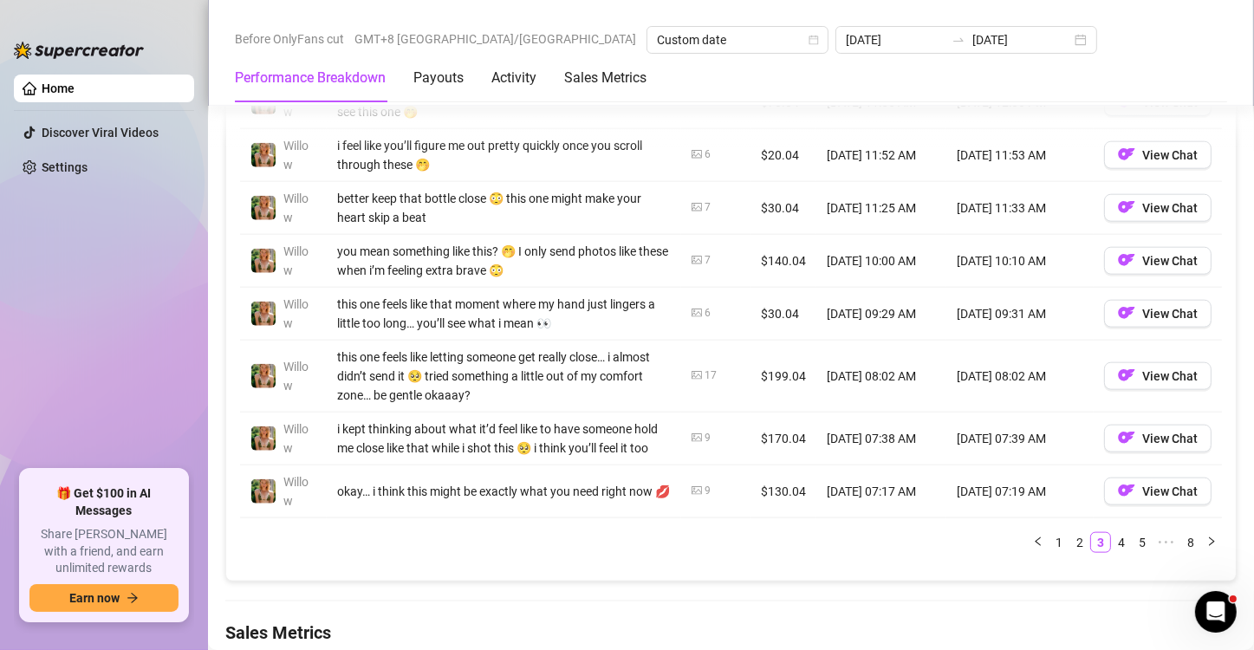
scroll to position [1886, 0]
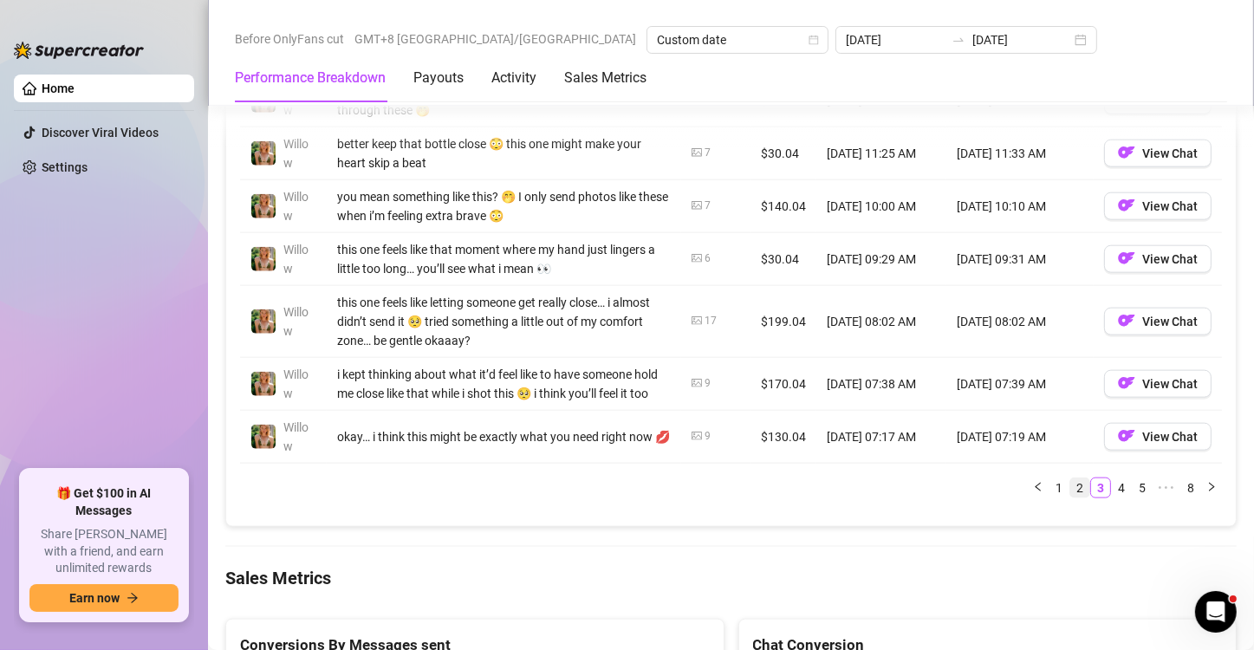
click at [1071, 498] on link "2" at bounding box center [1080, 488] width 19 height 19
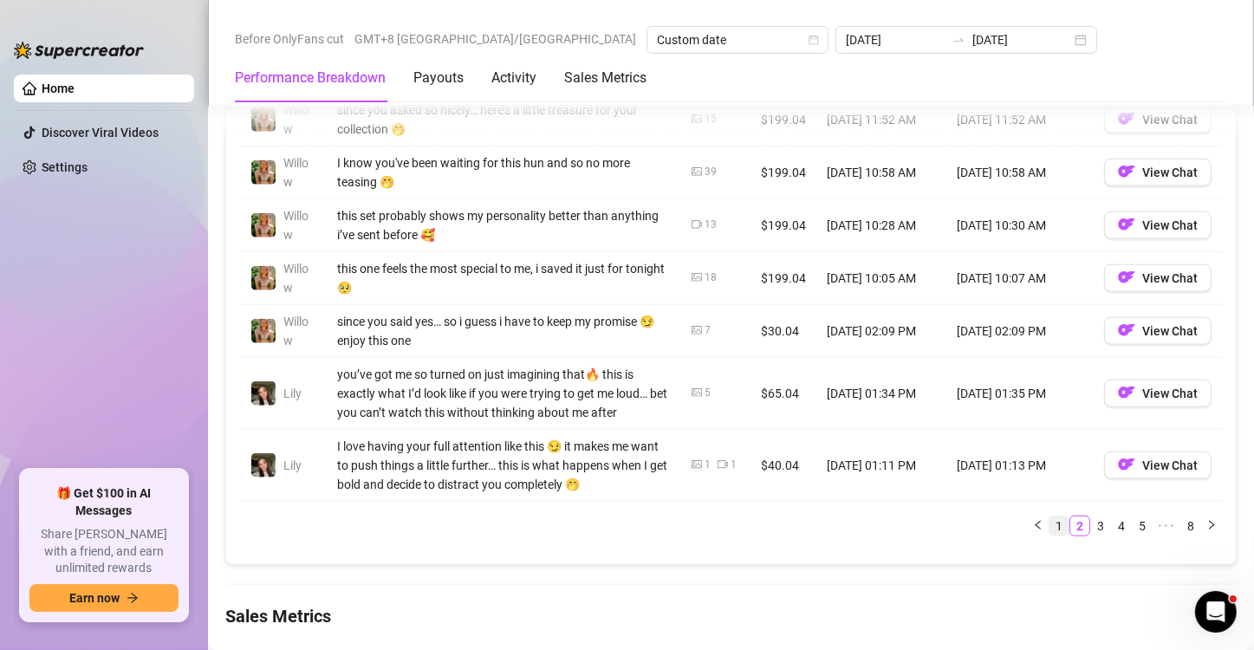
click at [1050, 520] on link "1" at bounding box center [1059, 526] width 19 height 19
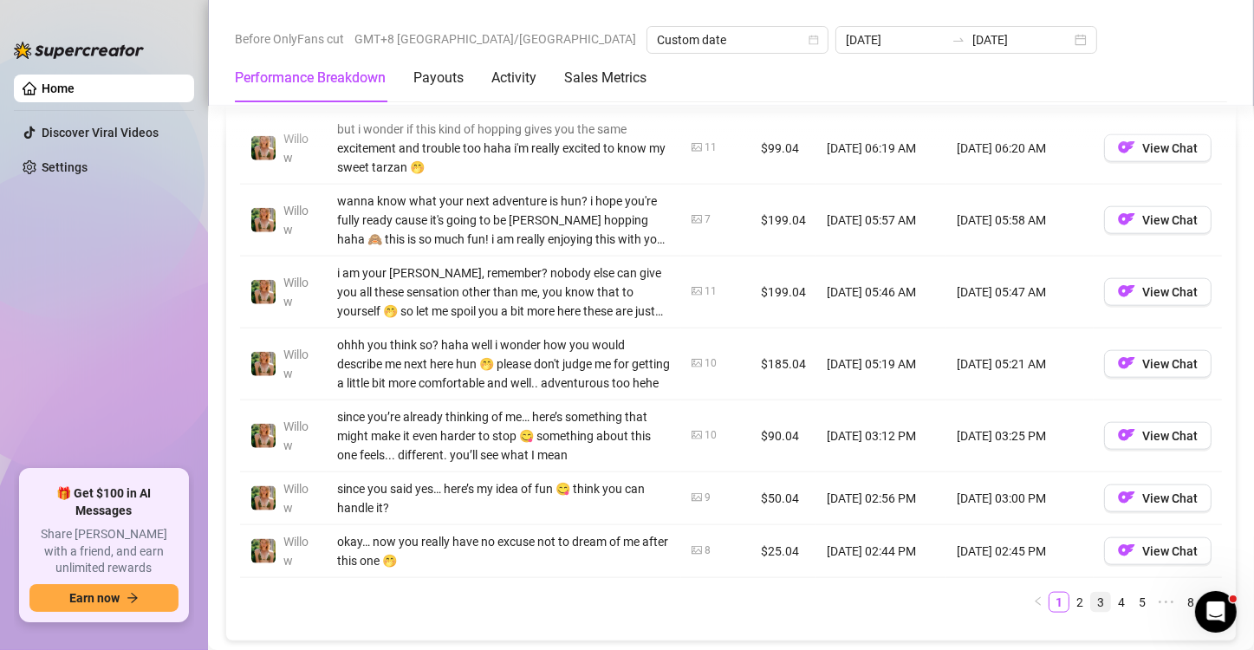
click at [1092, 600] on link "3" at bounding box center [1100, 602] width 19 height 19
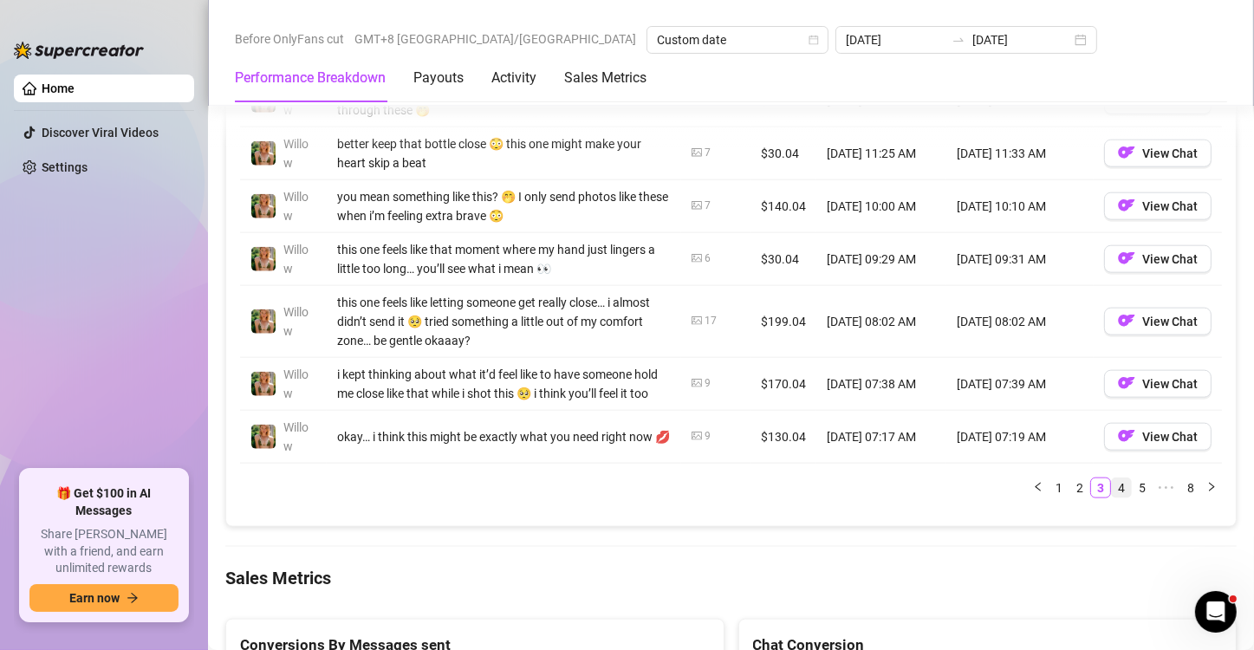
click at [1112, 498] on link "4" at bounding box center [1121, 488] width 19 height 19
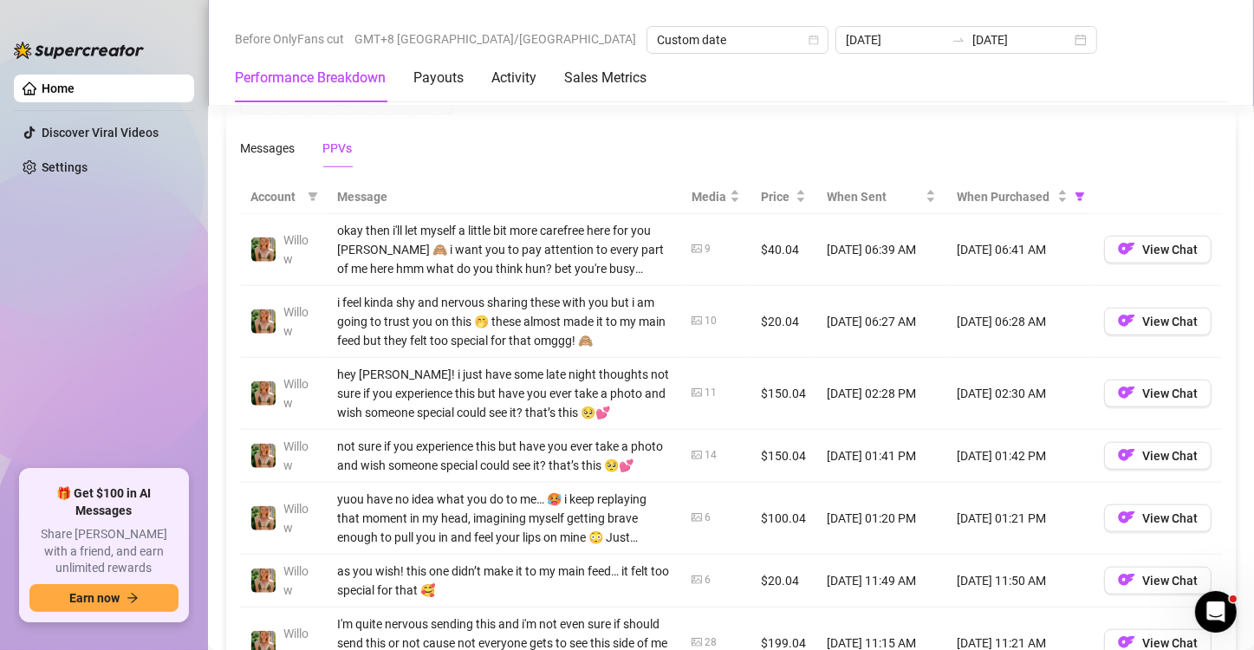
scroll to position [1540, 0]
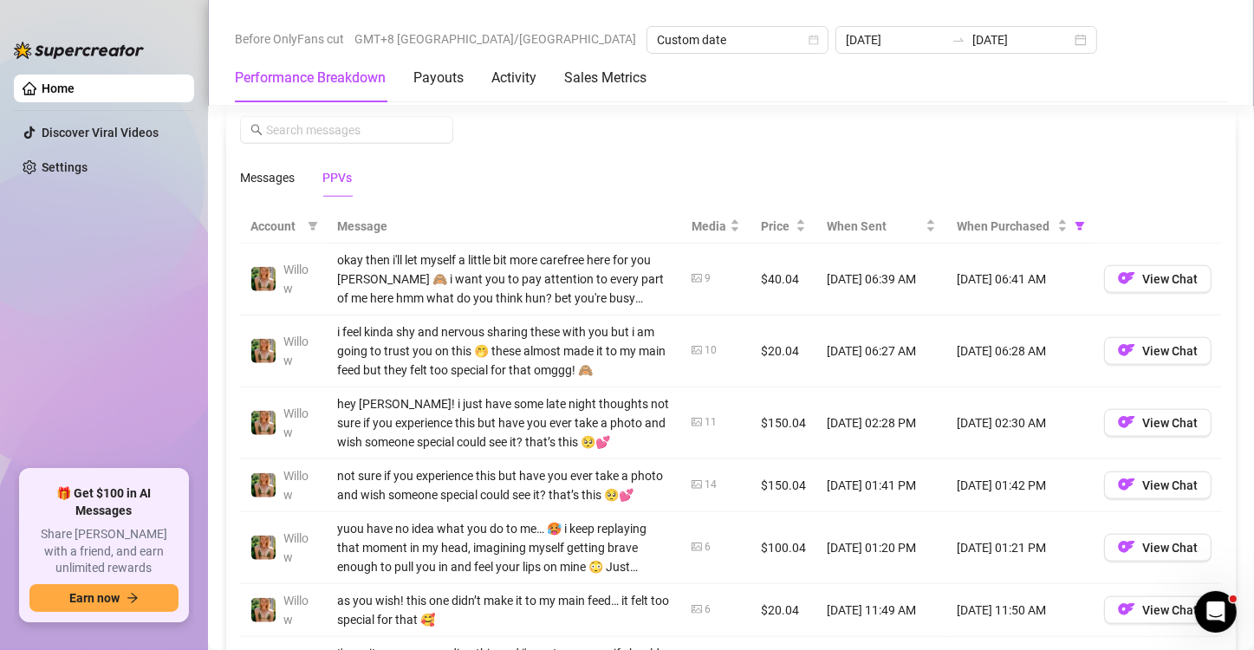
click at [303, 387] on td "Willow" at bounding box center [283, 423] width 87 height 72
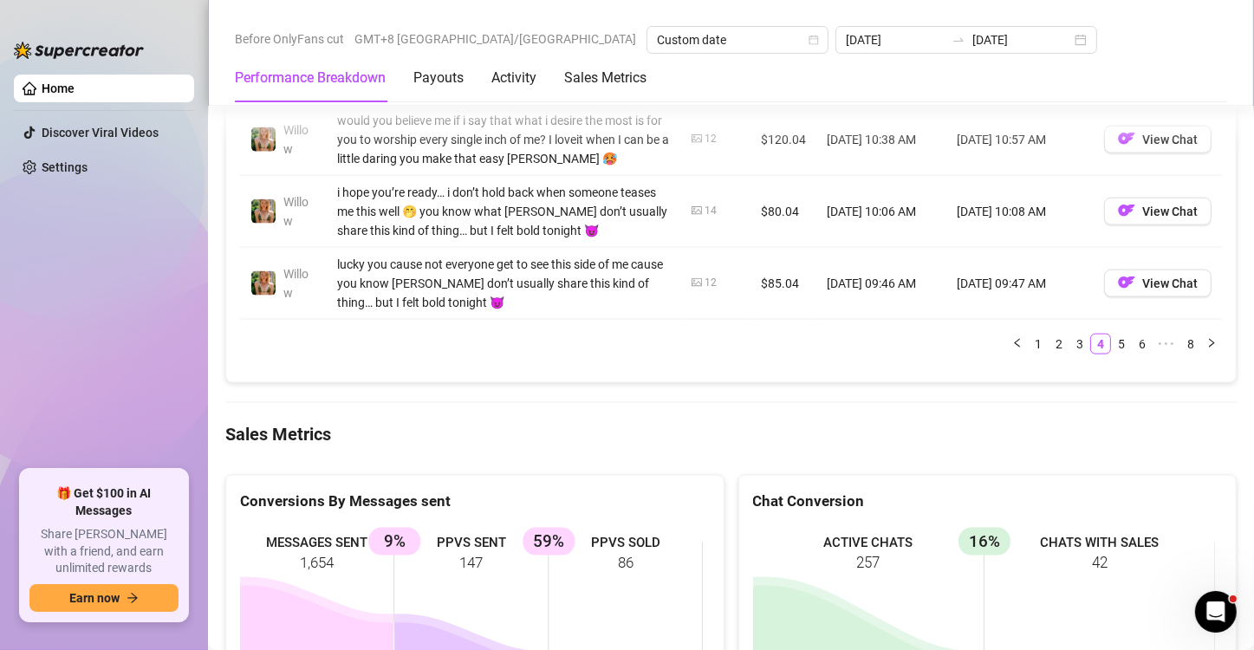
scroll to position [2146, 0]
click at [1071, 352] on link "3" at bounding box center [1080, 342] width 19 height 19
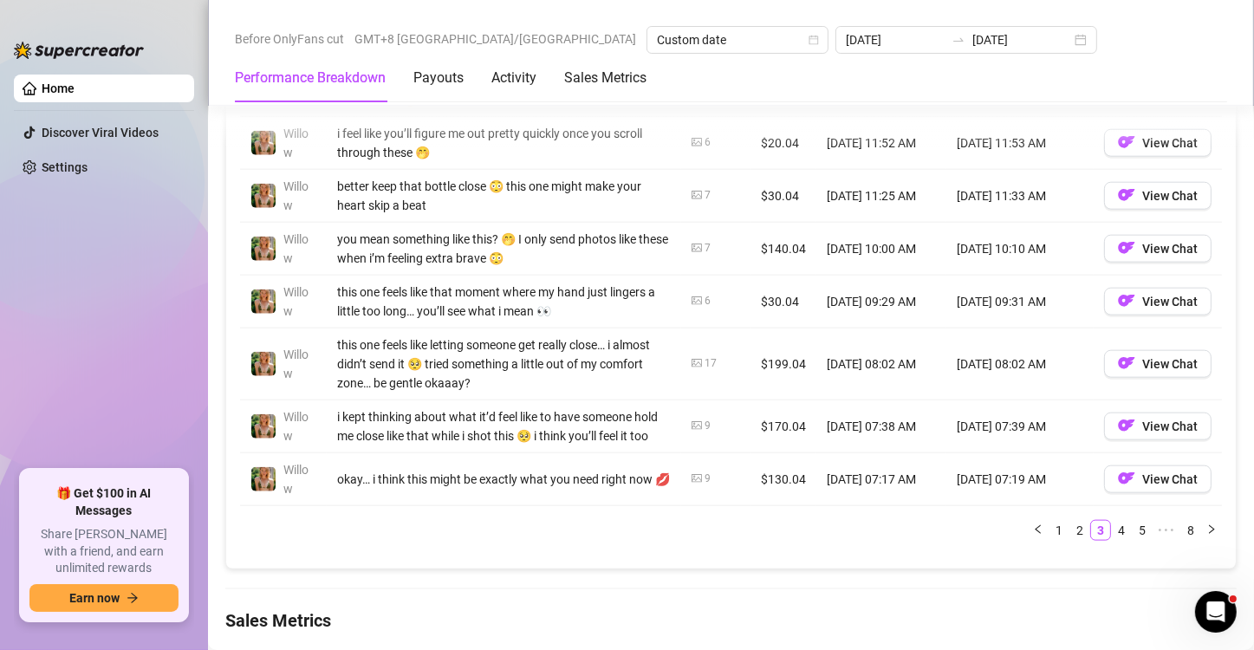
scroll to position [1886, 0]
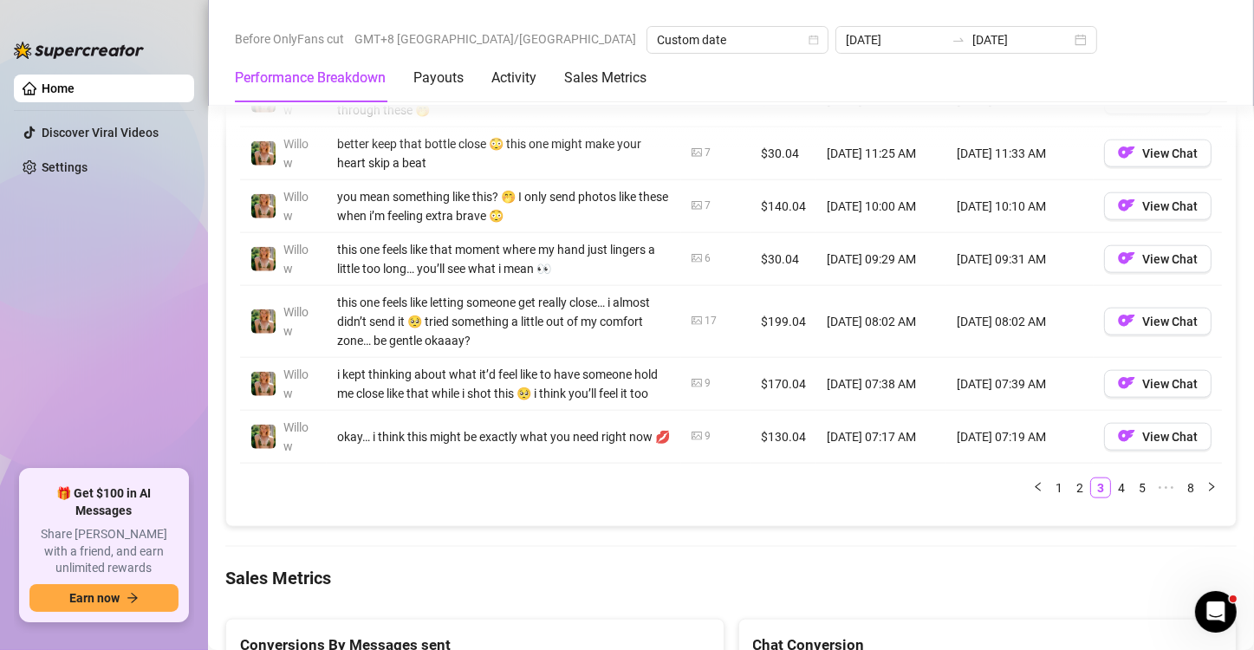
click at [1071, 498] on link "2" at bounding box center [1080, 488] width 19 height 19
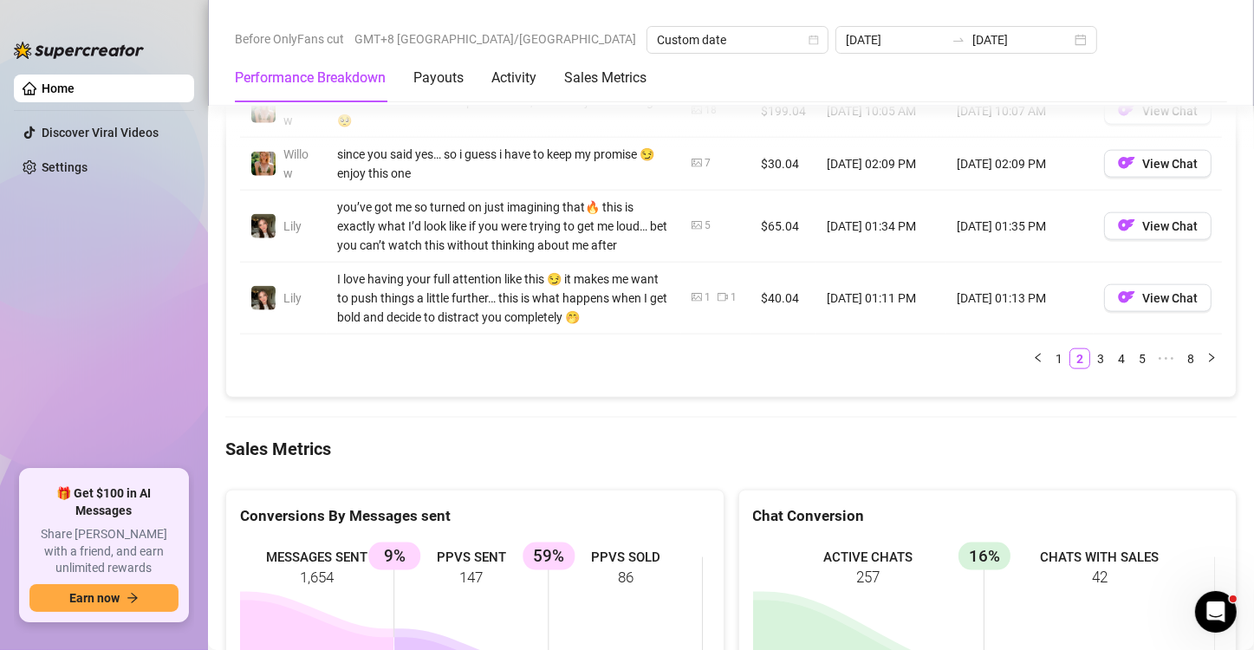
scroll to position [2060, 0]
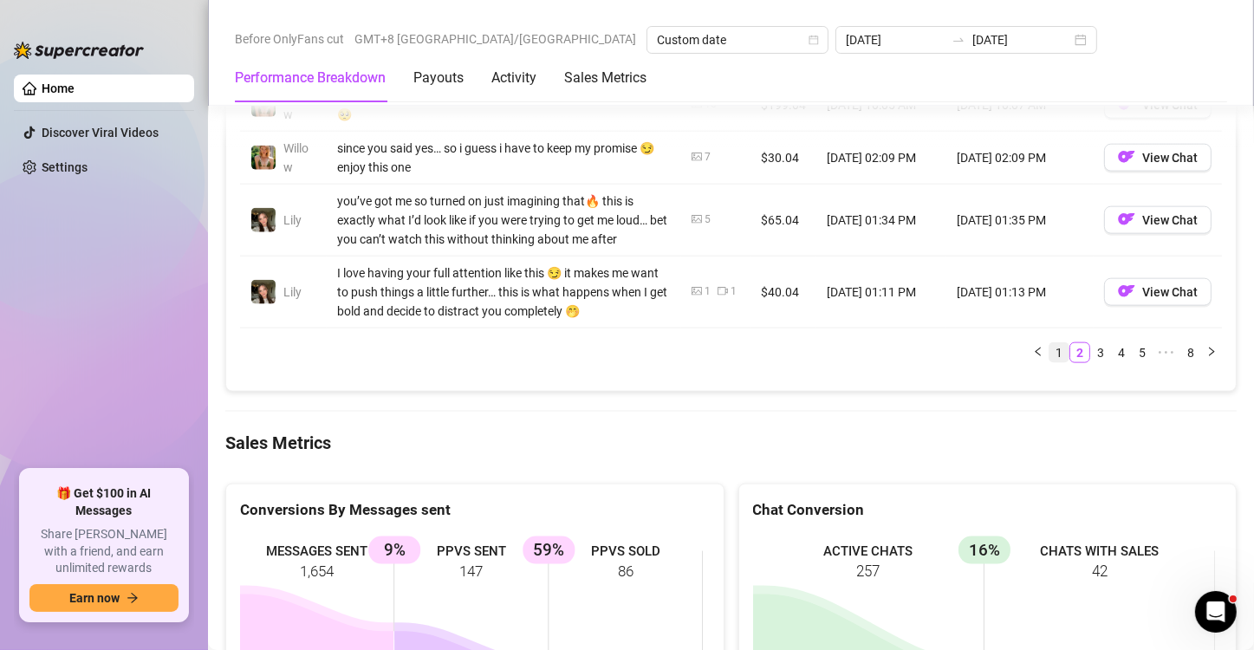
click at [1050, 350] on link "1" at bounding box center [1059, 352] width 19 height 19
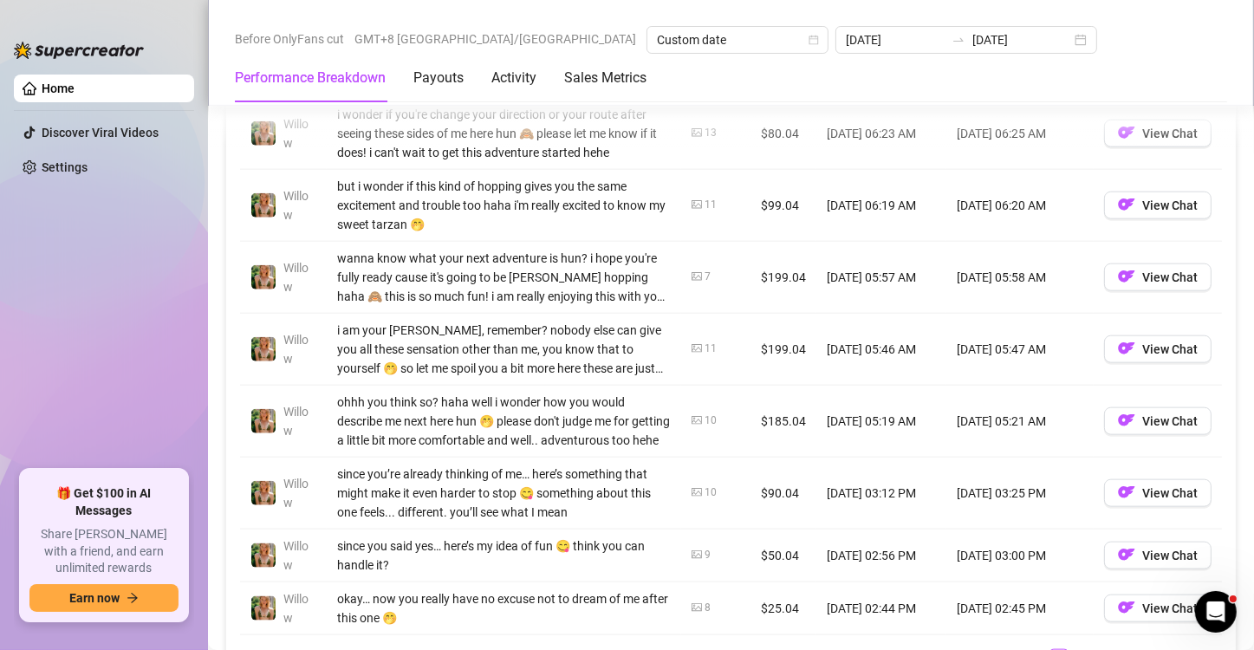
scroll to position [1800, 0]
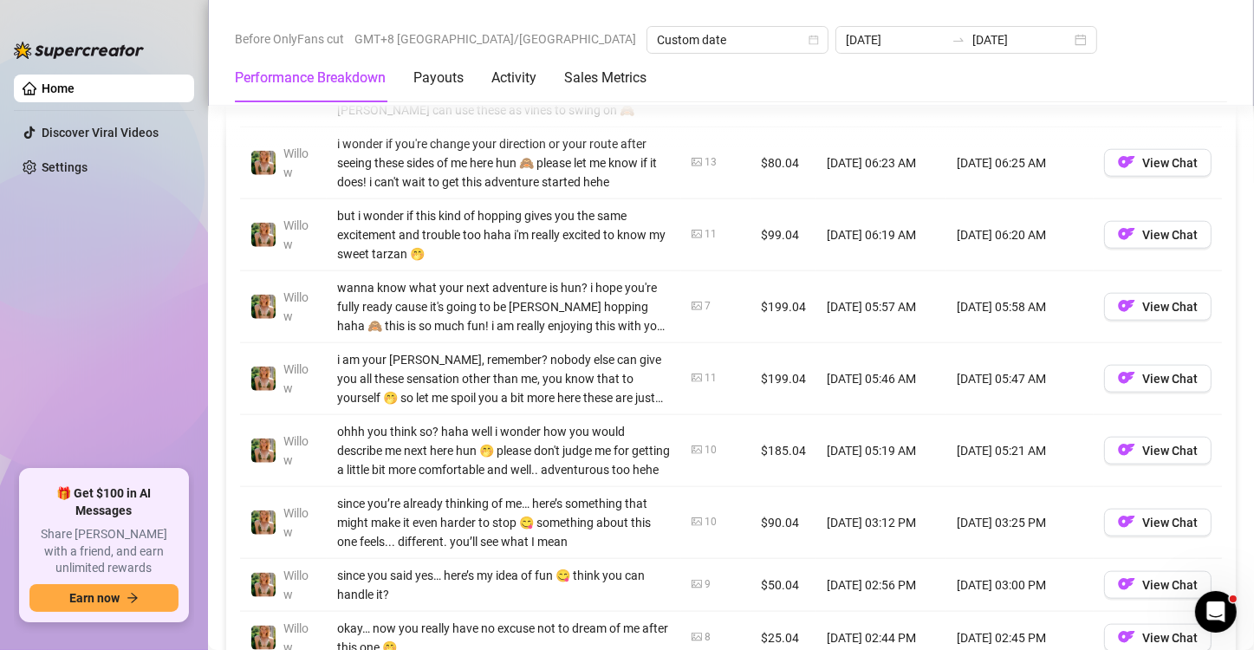
click at [313, 343] on td "Willow" at bounding box center [283, 379] width 87 height 72
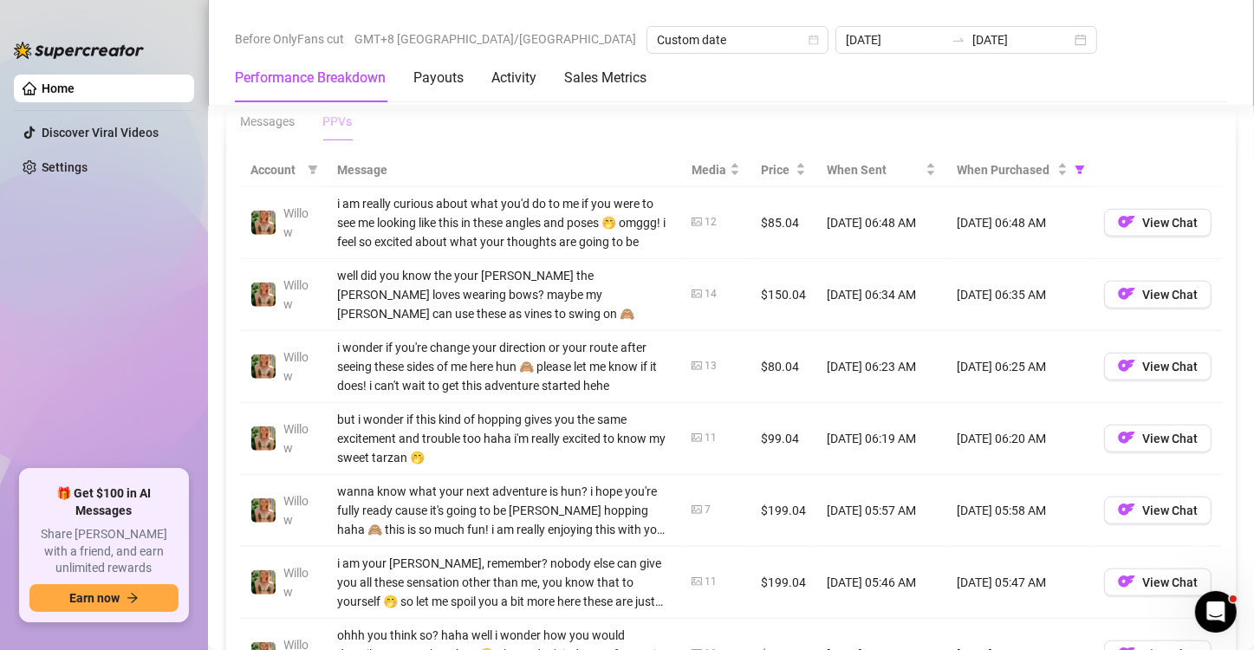
scroll to position [1626, 0]
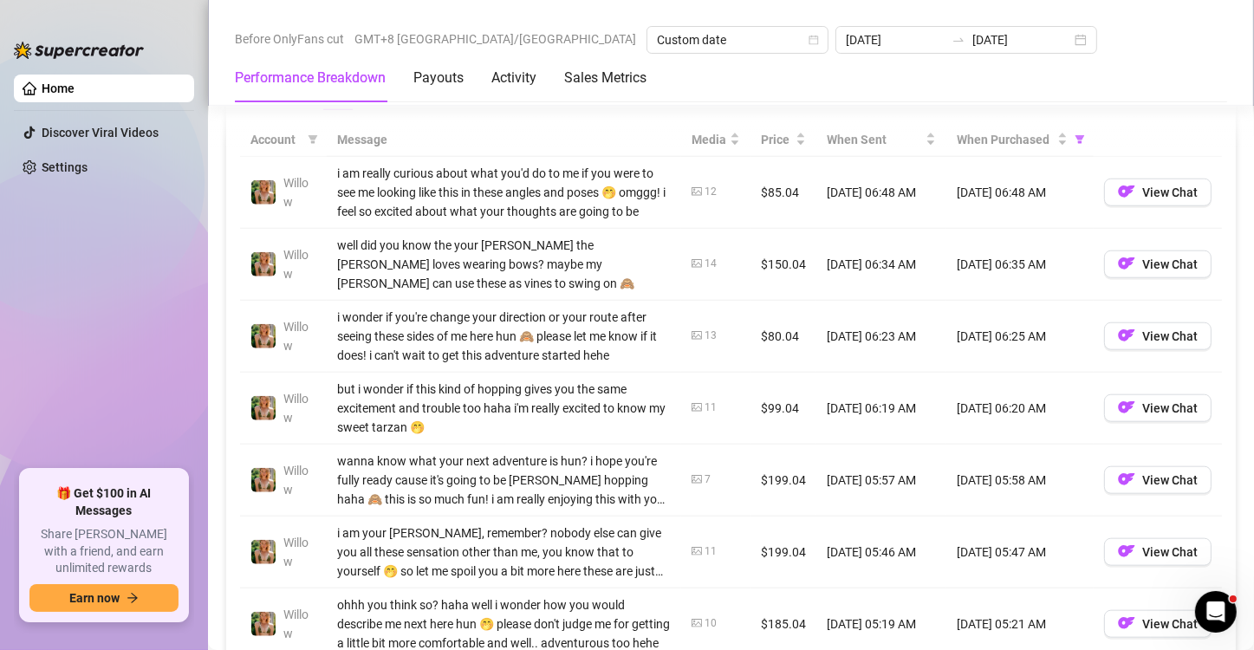
click at [231, 224] on div "Account Message Media Price When Sent When Purchased [PERSON_NAME] i am really …" at bounding box center [731, 504] width 1010 height 791
click at [214, 191] on main "Before OnlyFans cut GMT+8 [GEOGRAPHIC_DATA]/[GEOGRAPHIC_DATA] Custom date [DATE…" at bounding box center [731, 215] width 1046 height 3682
